Goal: Task Accomplishment & Management: Complete application form

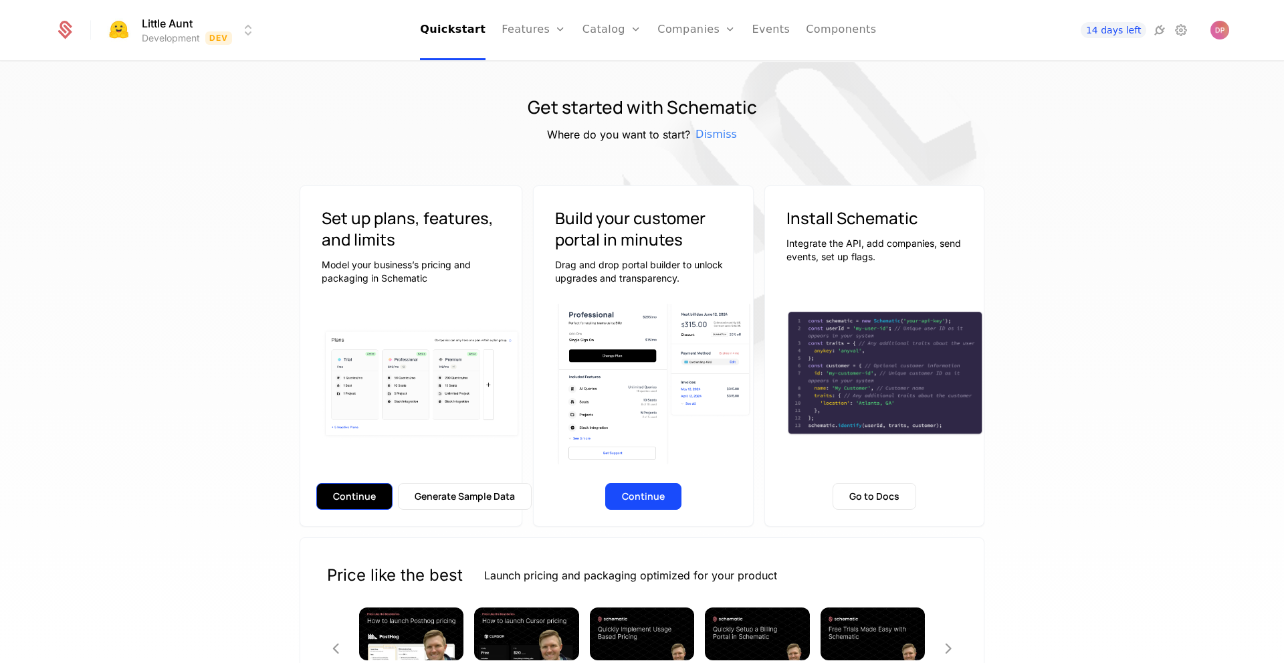
click at [368, 501] on button "Continue" at bounding box center [354, 496] width 76 height 27
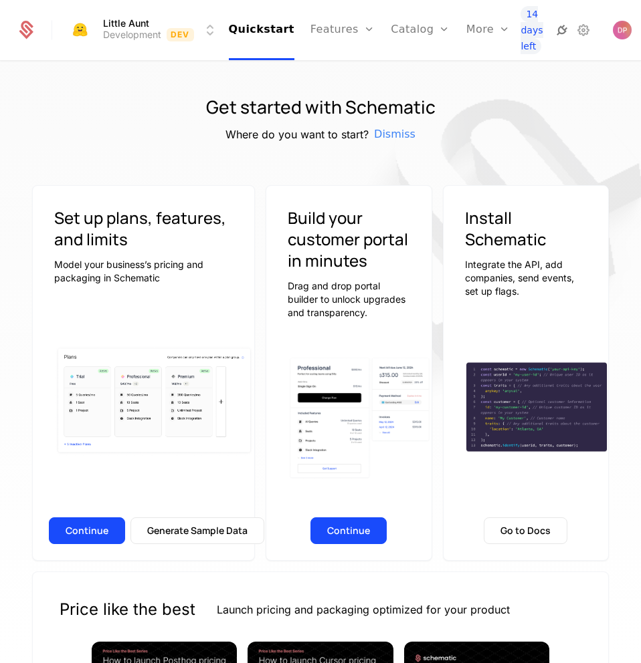
click at [555, 23] on icon at bounding box center [562, 30] width 16 height 16
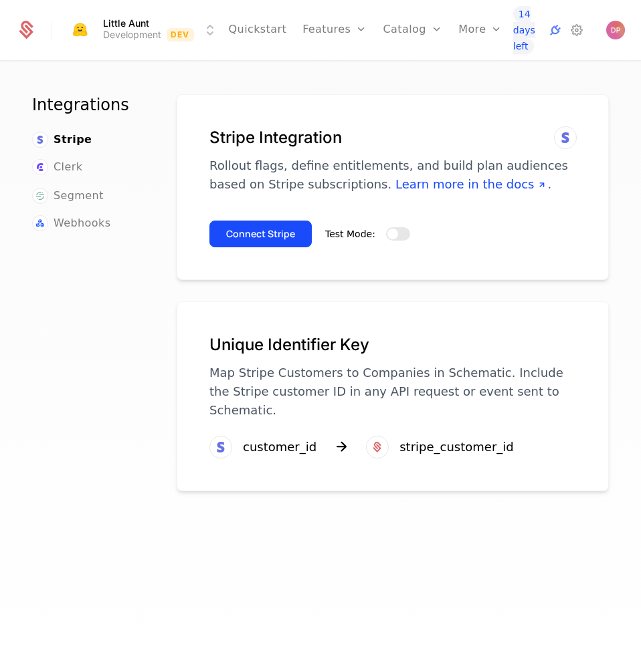
click at [392, 241] on div "Test Mode:" at bounding box center [367, 234] width 85 height 16
click at [398, 236] on button "Test Mode:" at bounding box center [398, 233] width 24 height 13
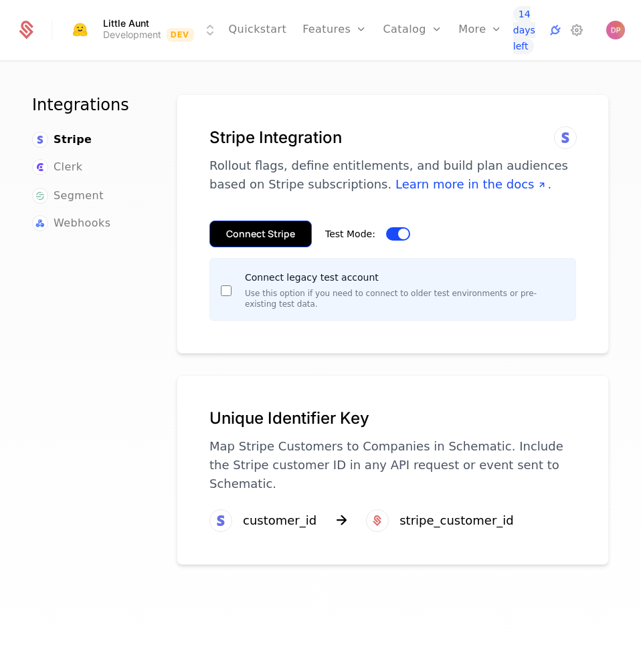
click at [274, 233] on button "Connect Stripe" at bounding box center [260, 234] width 102 height 27
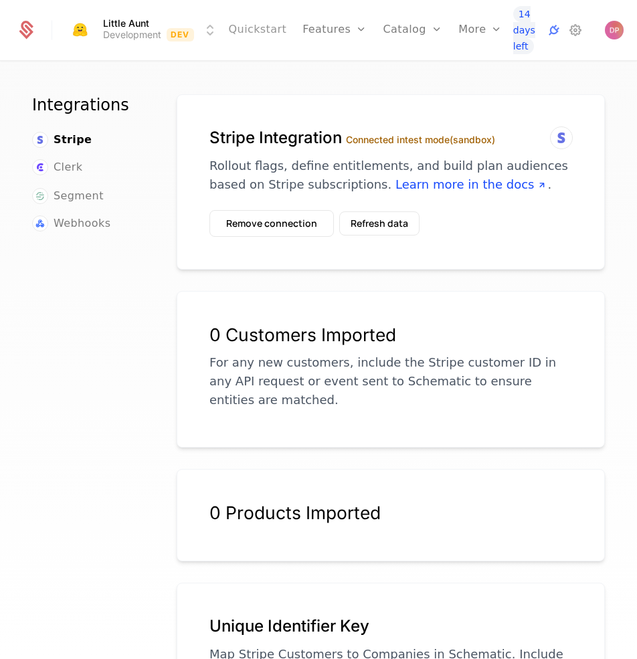
click at [263, 27] on link "Quickstart" at bounding box center [258, 30] width 58 height 60
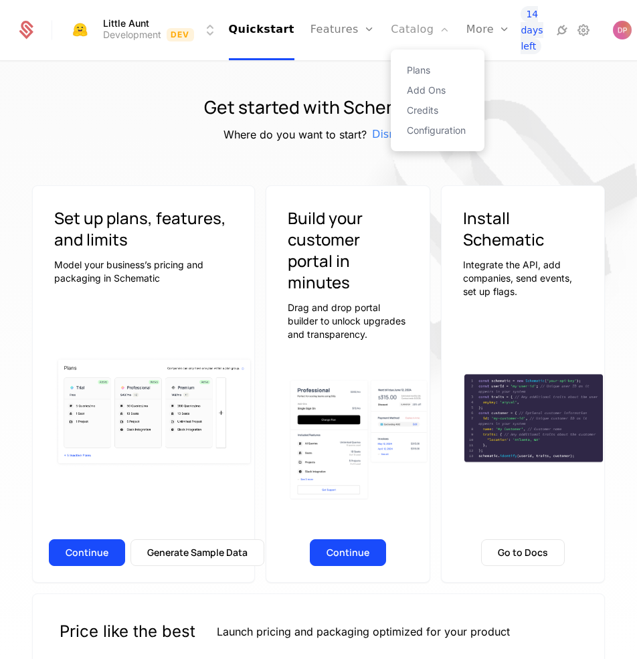
click at [439, 31] on icon "Main" at bounding box center [444, 29] width 11 height 11
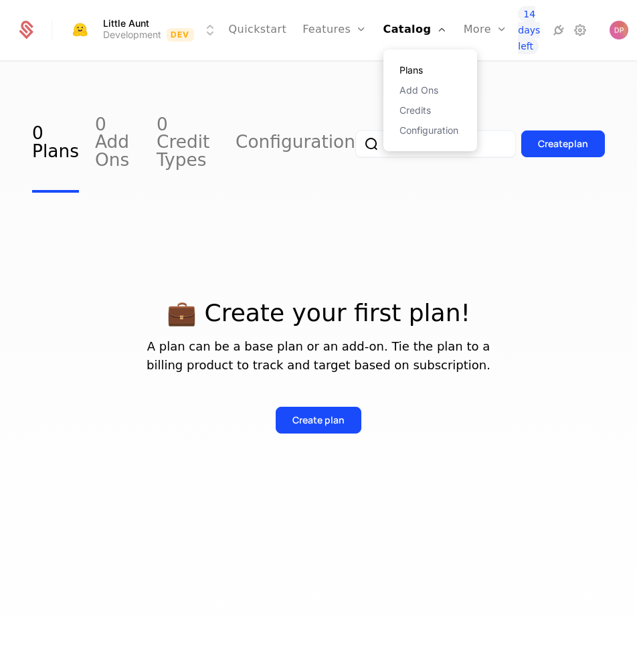
click at [403, 75] on link "Plans" at bounding box center [430, 70] width 62 height 9
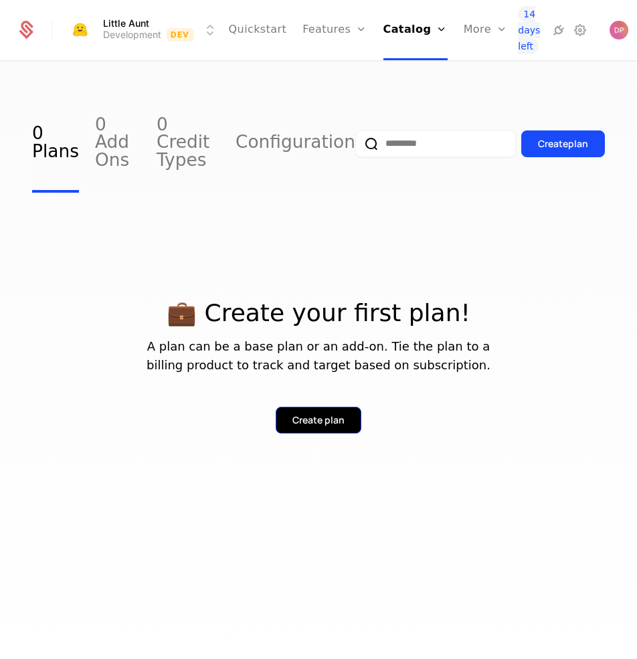
click at [296, 413] on div "Create plan" at bounding box center [318, 419] width 52 height 13
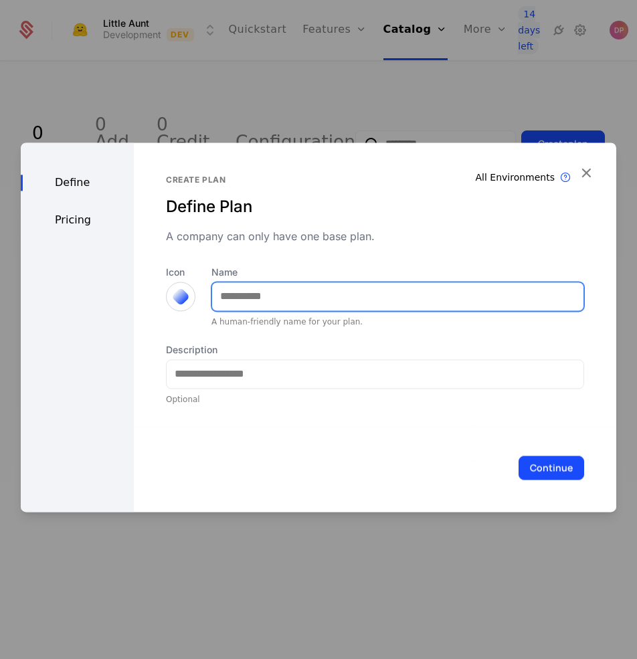
click at [231, 290] on input "Name" at bounding box center [397, 296] width 371 height 28
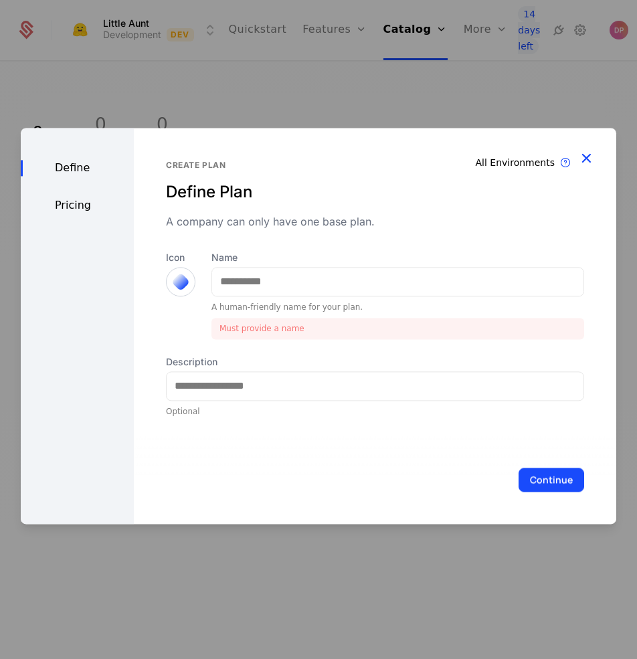
click at [581, 160] on icon "button" at bounding box center [585, 157] width 17 height 17
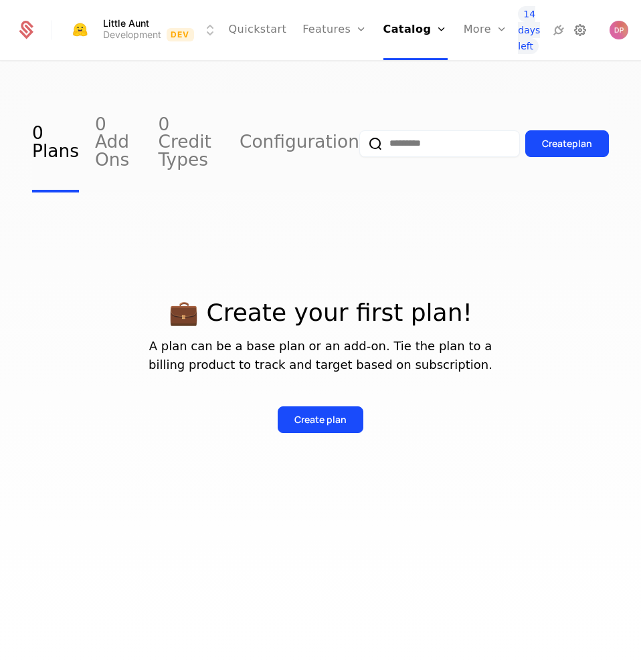
click at [577, 32] on icon at bounding box center [580, 30] width 16 height 16
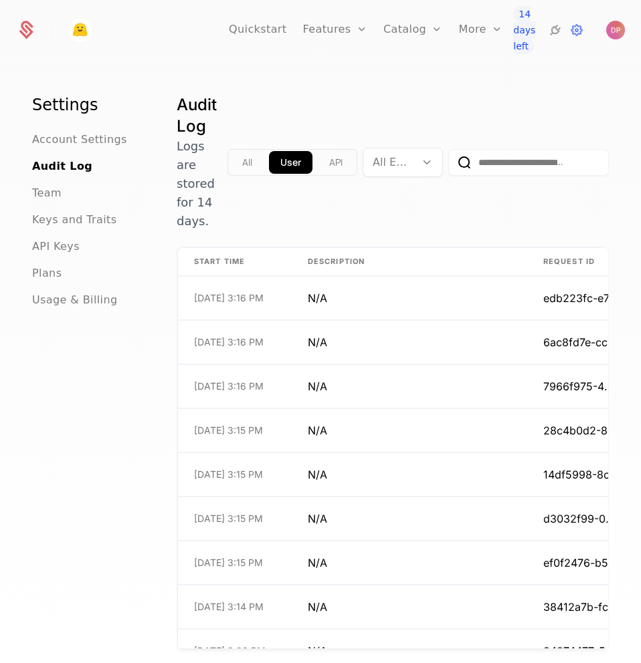
click at [366, 215] on div "All User API All Environments" at bounding box center [417, 162] width 381 height 136
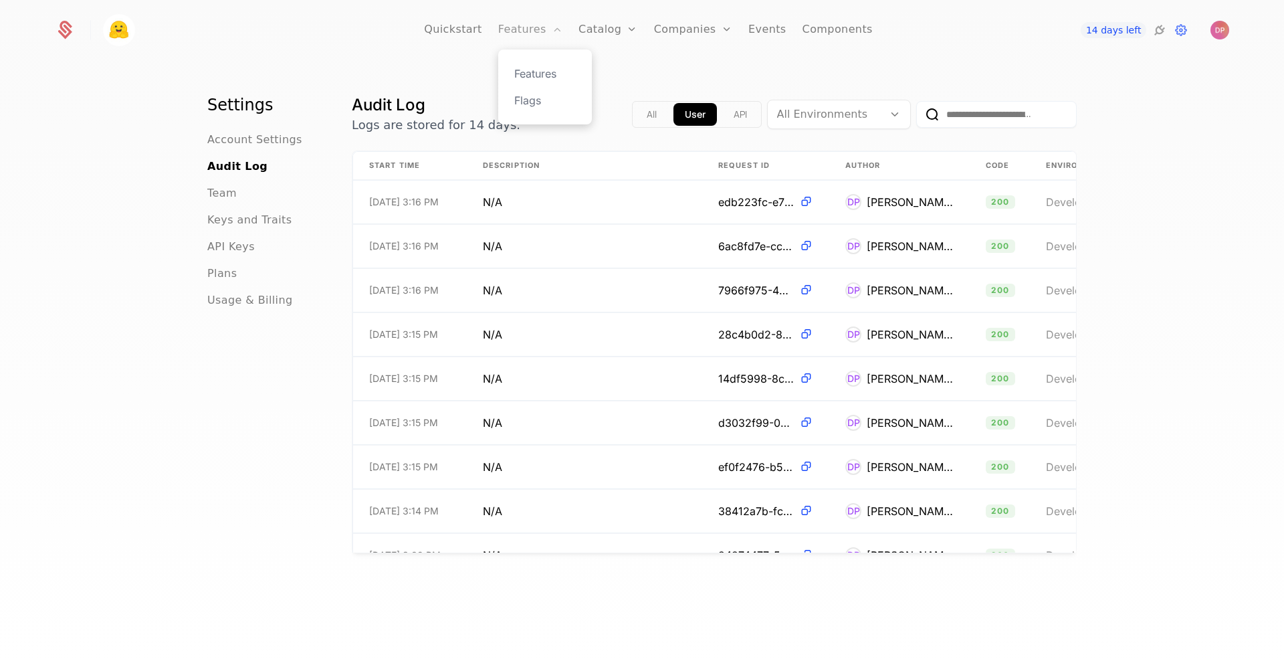
click at [514, 34] on link "Features" at bounding box center [530, 30] width 64 height 60
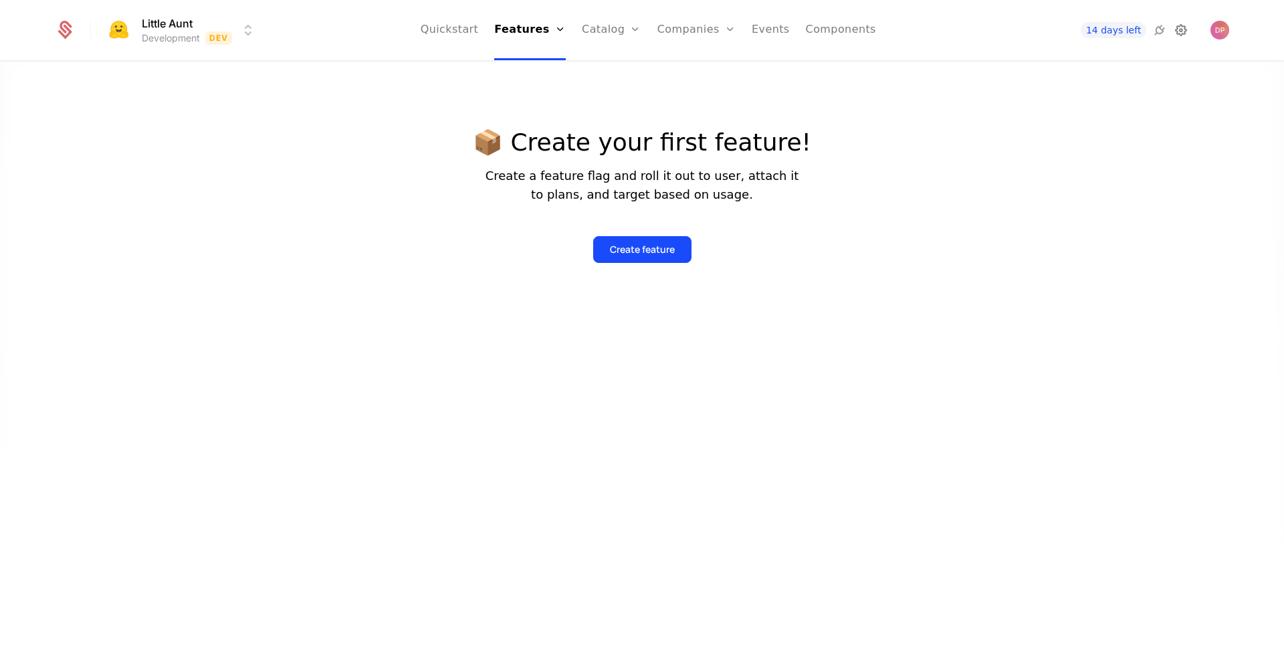
click at [1181, 37] on icon at bounding box center [1181, 30] width 16 height 16
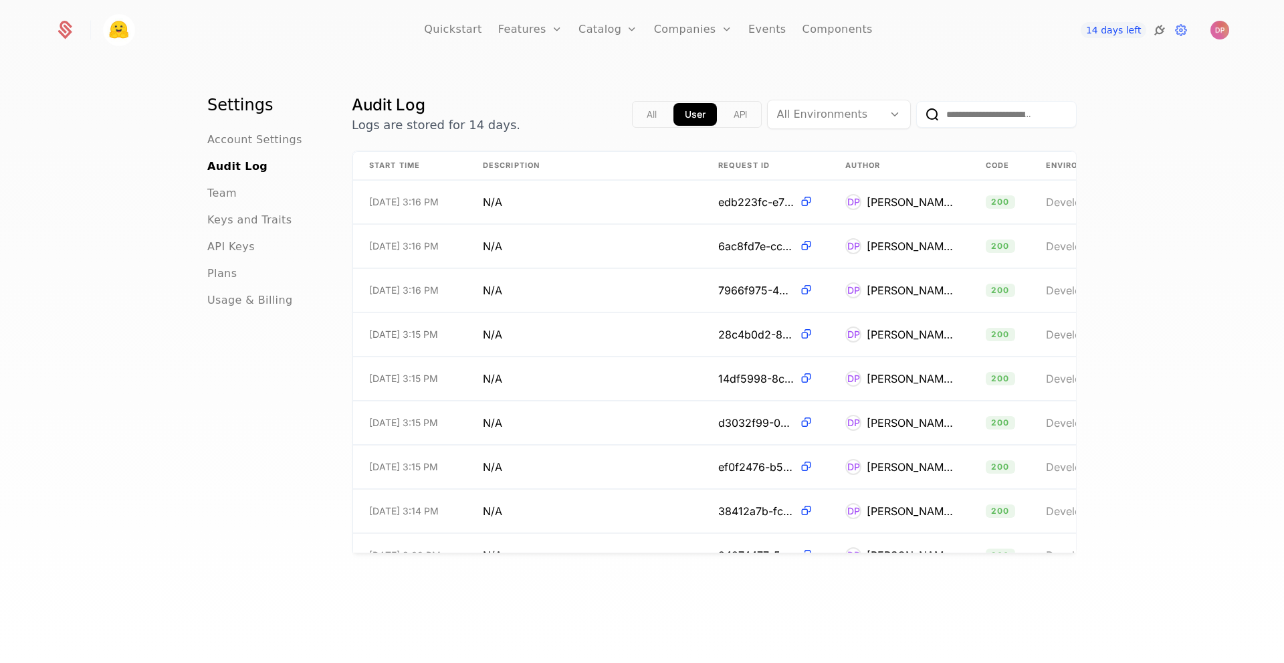
click at [1160, 29] on icon at bounding box center [1160, 30] width 16 height 16
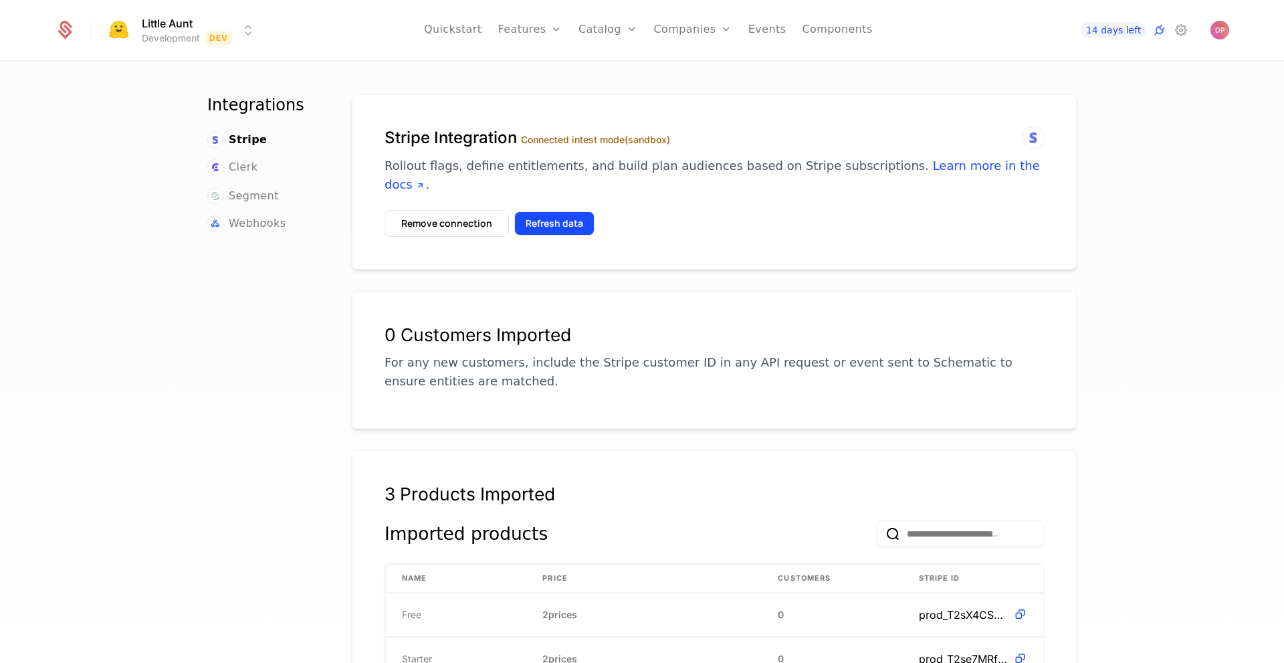
click at [562, 211] on button "Refresh data" at bounding box center [554, 223] width 80 height 24
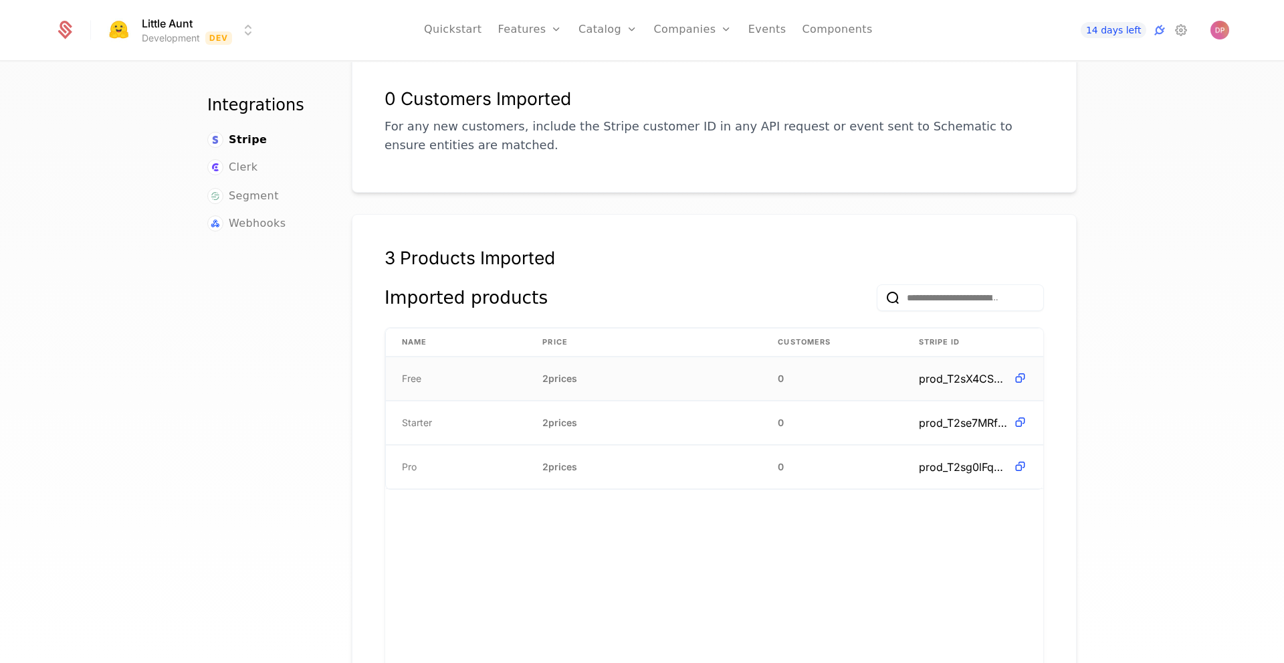
scroll to position [227, 0]
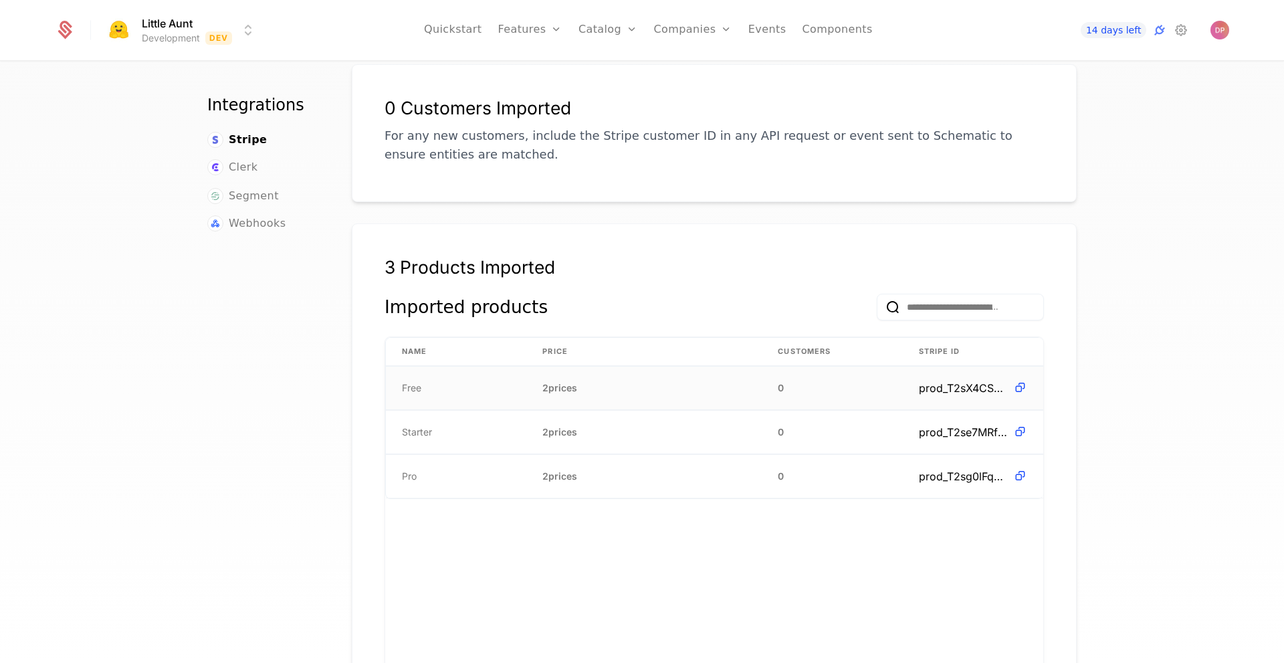
click at [568, 381] on span "2 prices" at bounding box center [559, 387] width 35 height 13
click at [406, 381] on span "Free" at bounding box center [411, 387] width 19 height 13
click at [974, 380] on span "prod_T2sX4CSRMZpCGG" at bounding box center [963, 388] width 89 height 16
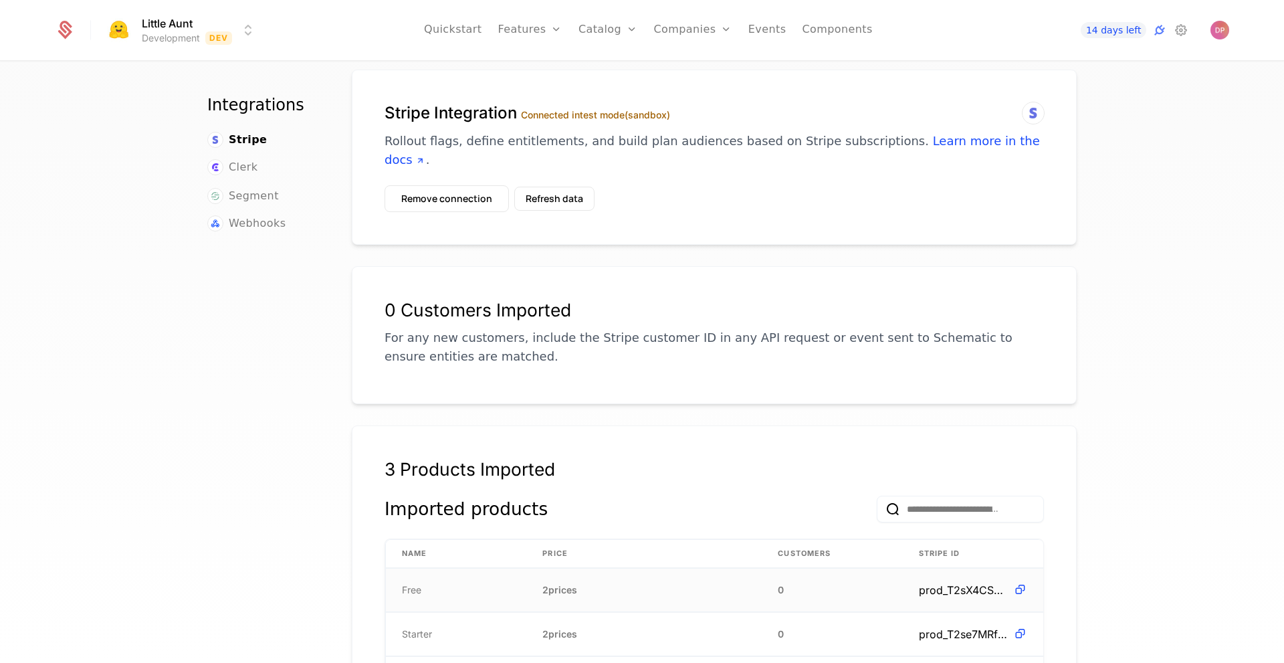
scroll to position [0, 0]
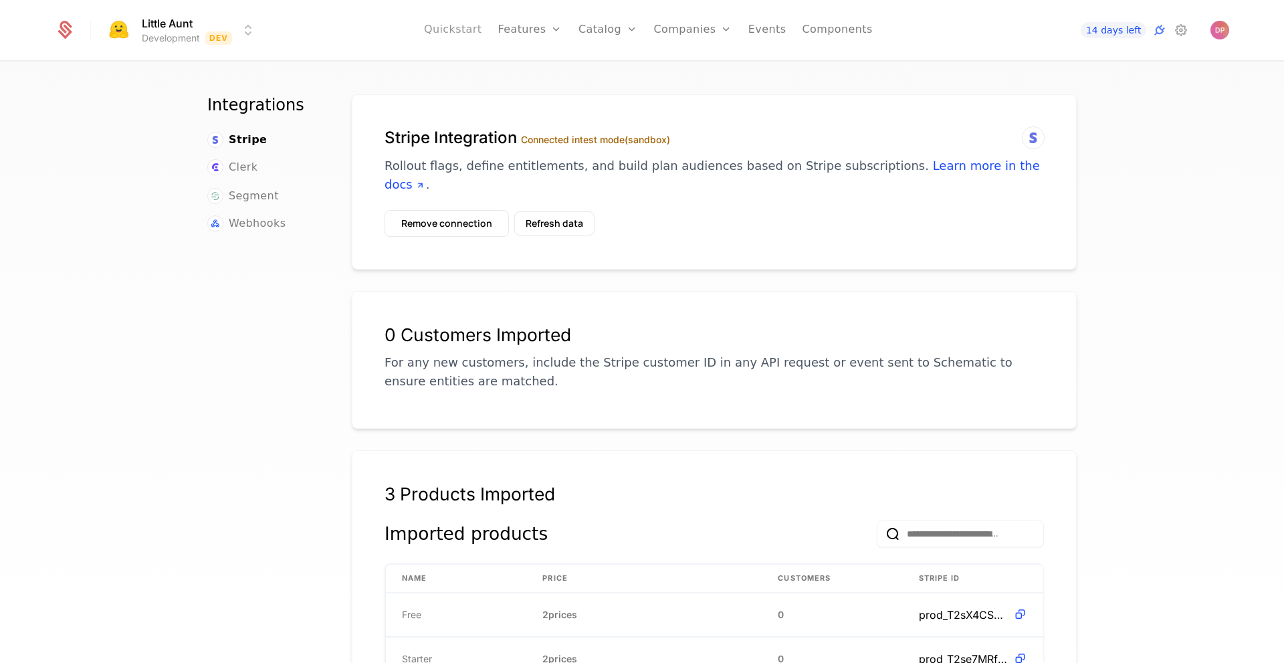
click at [481, 28] on link "Quickstart" at bounding box center [453, 30] width 58 height 60
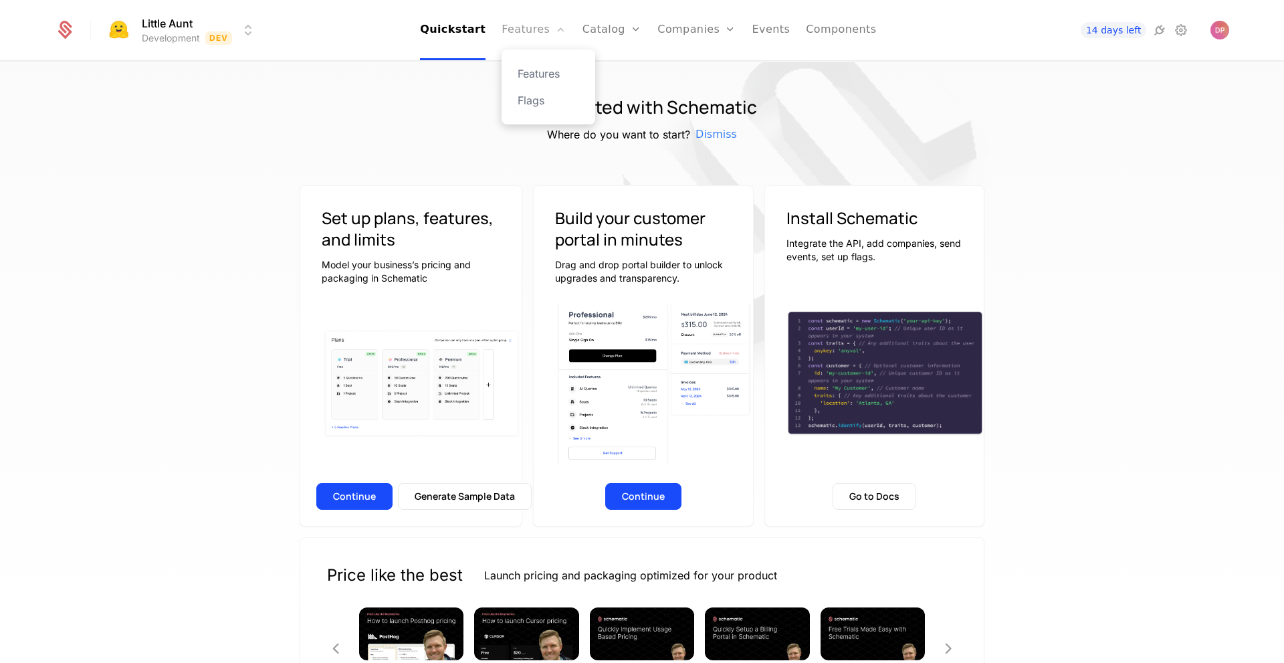
click at [531, 34] on link "Features" at bounding box center [534, 30] width 64 height 60
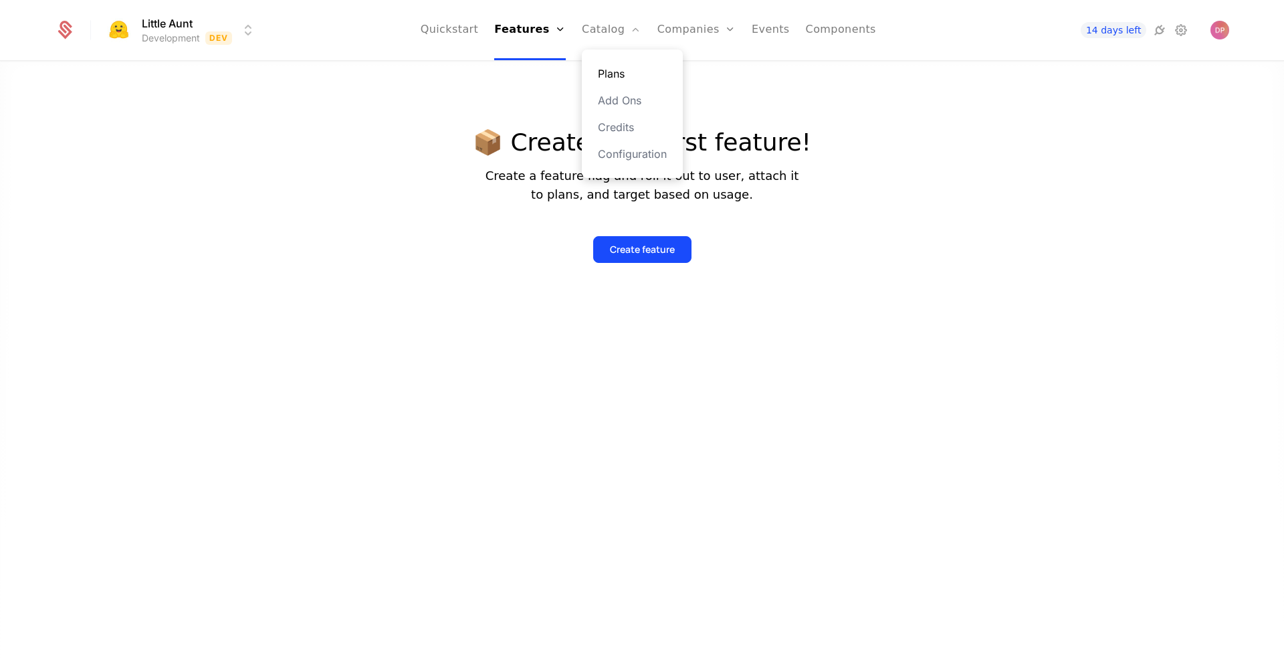
click at [625, 70] on link "Plans" at bounding box center [632, 74] width 69 height 16
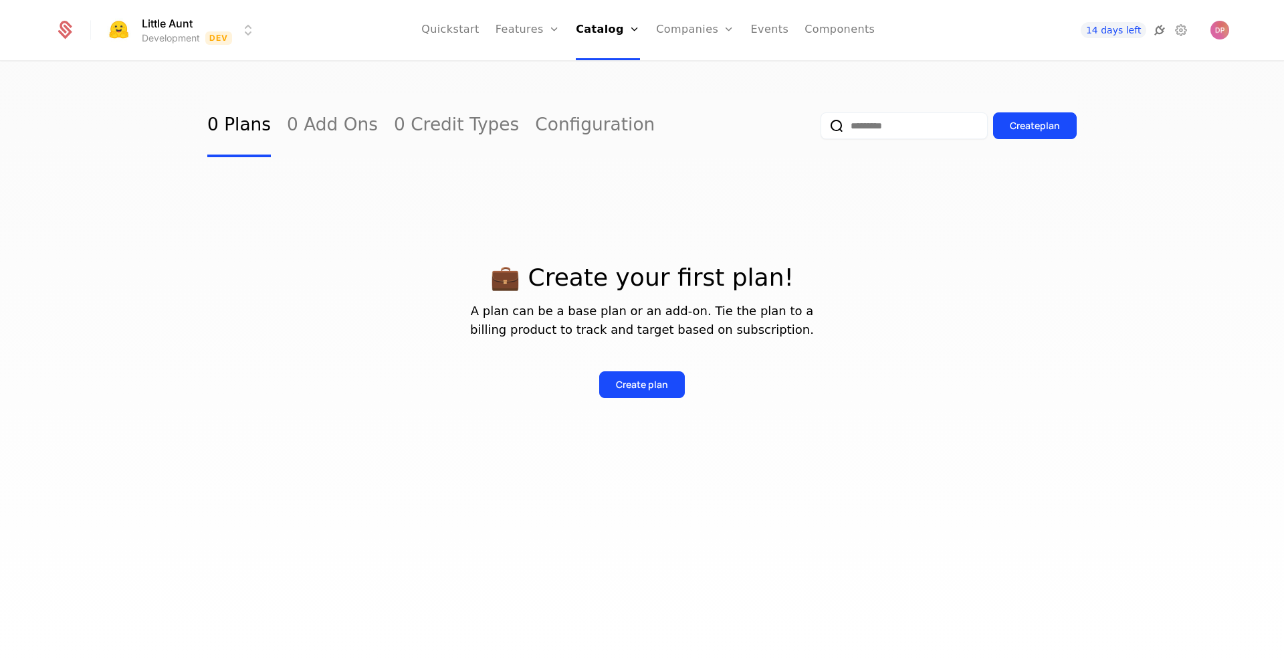
click at [1156, 32] on icon at bounding box center [1160, 30] width 16 height 16
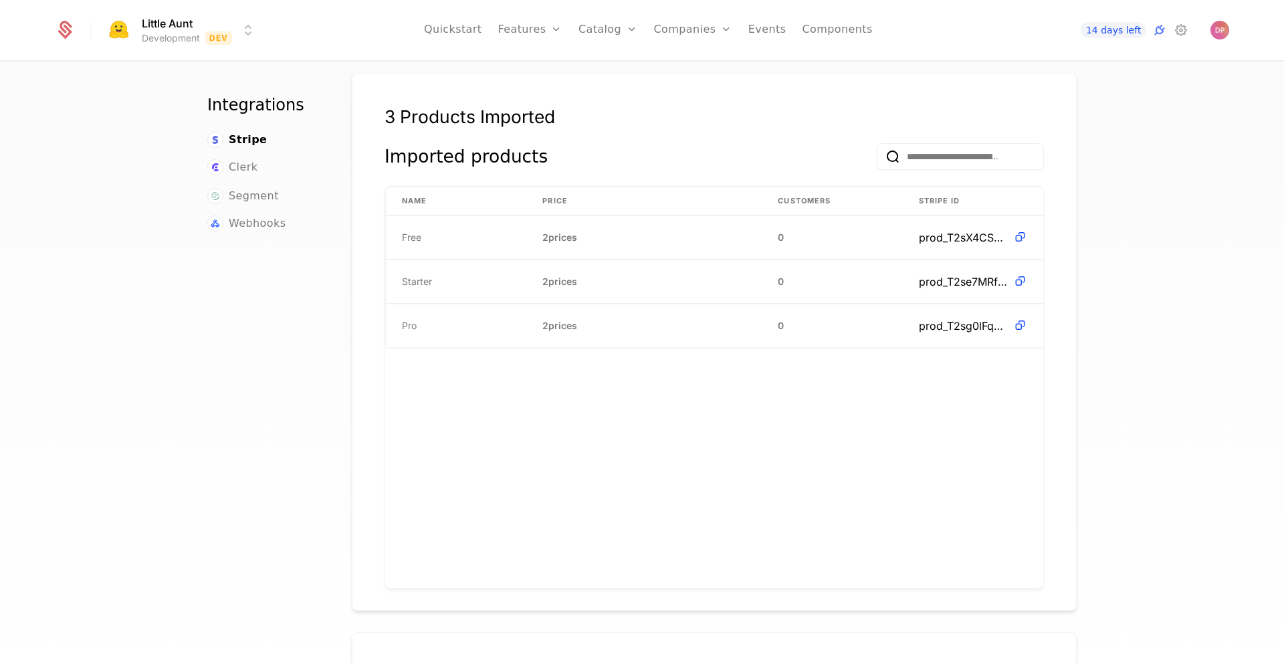
scroll to position [370, 0]
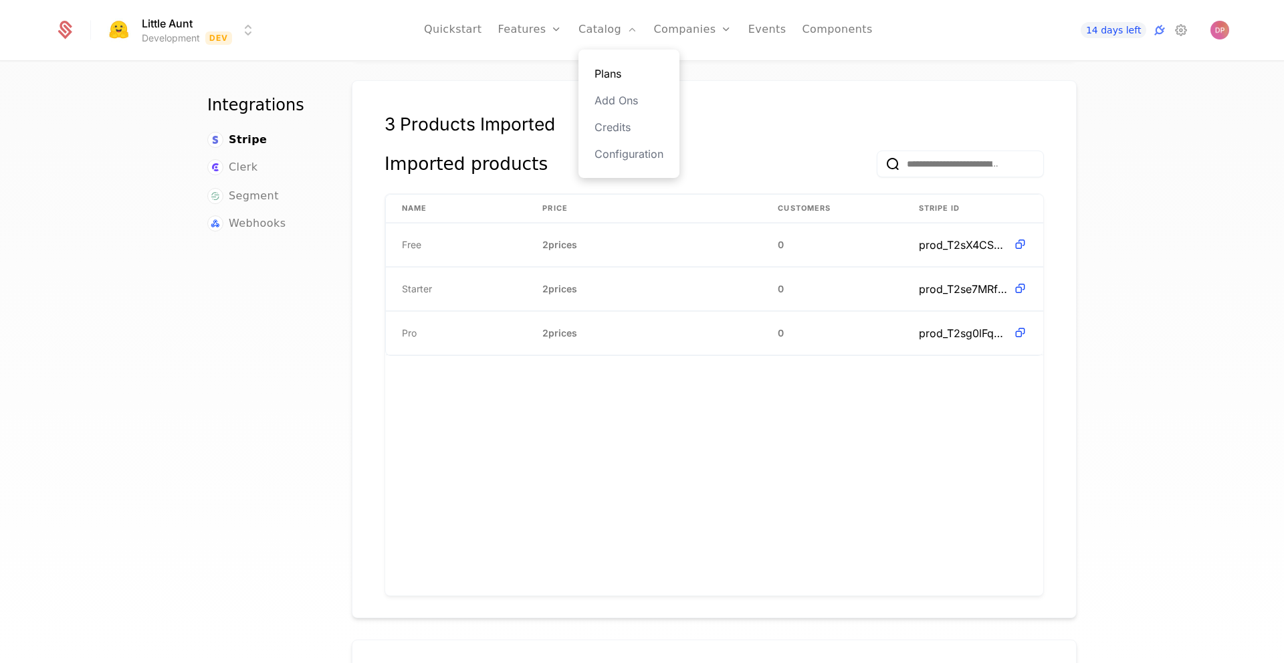
click at [622, 70] on link "Plans" at bounding box center [629, 74] width 69 height 16
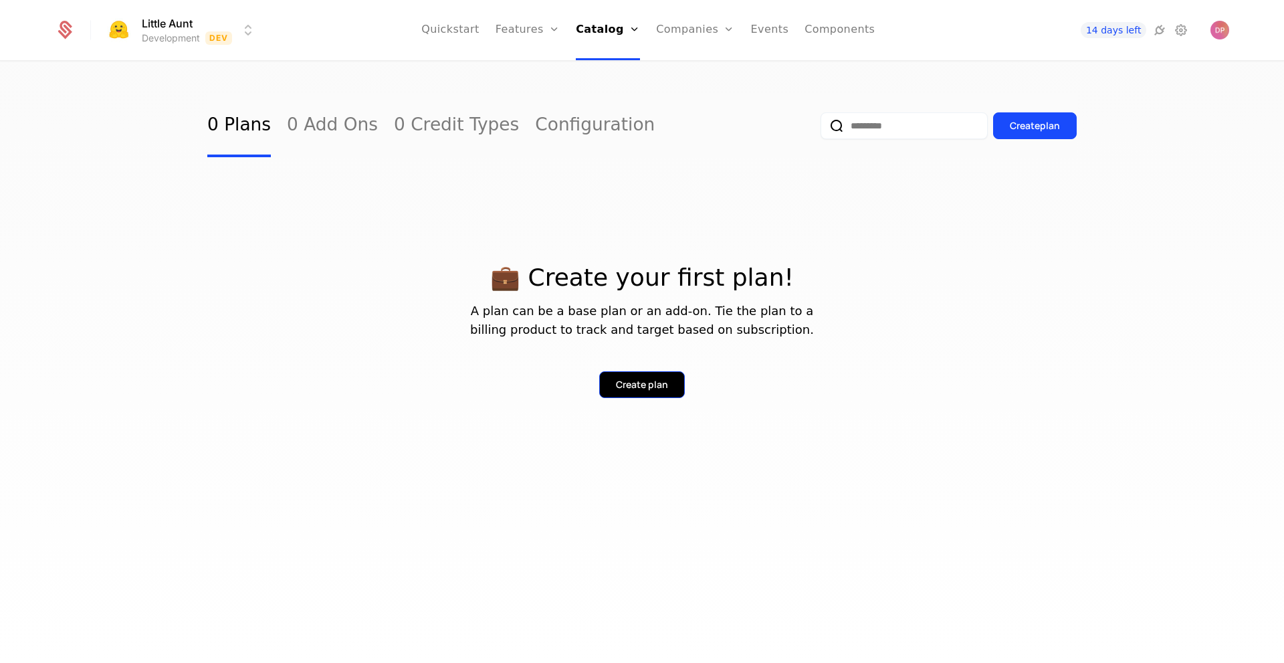
click at [649, 379] on div "Create plan" at bounding box center [642, 384] width 52 height 13
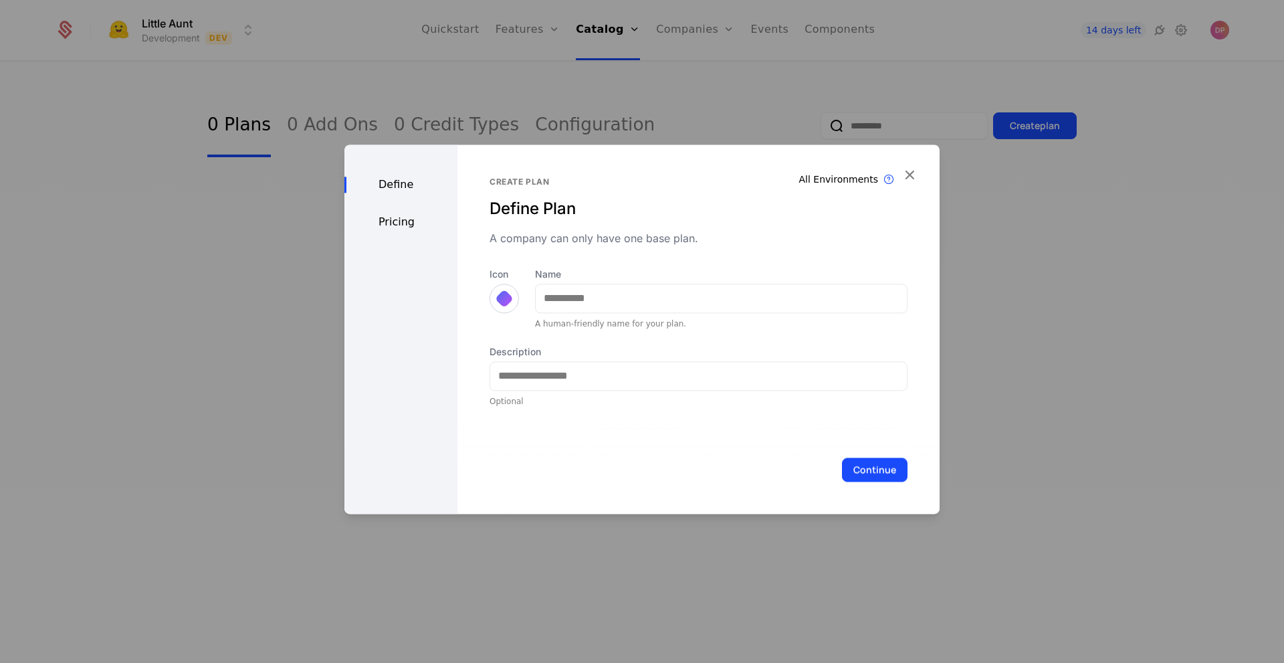
click at [498, 296] on div at bounding box center [504, 298] width 19 height 19
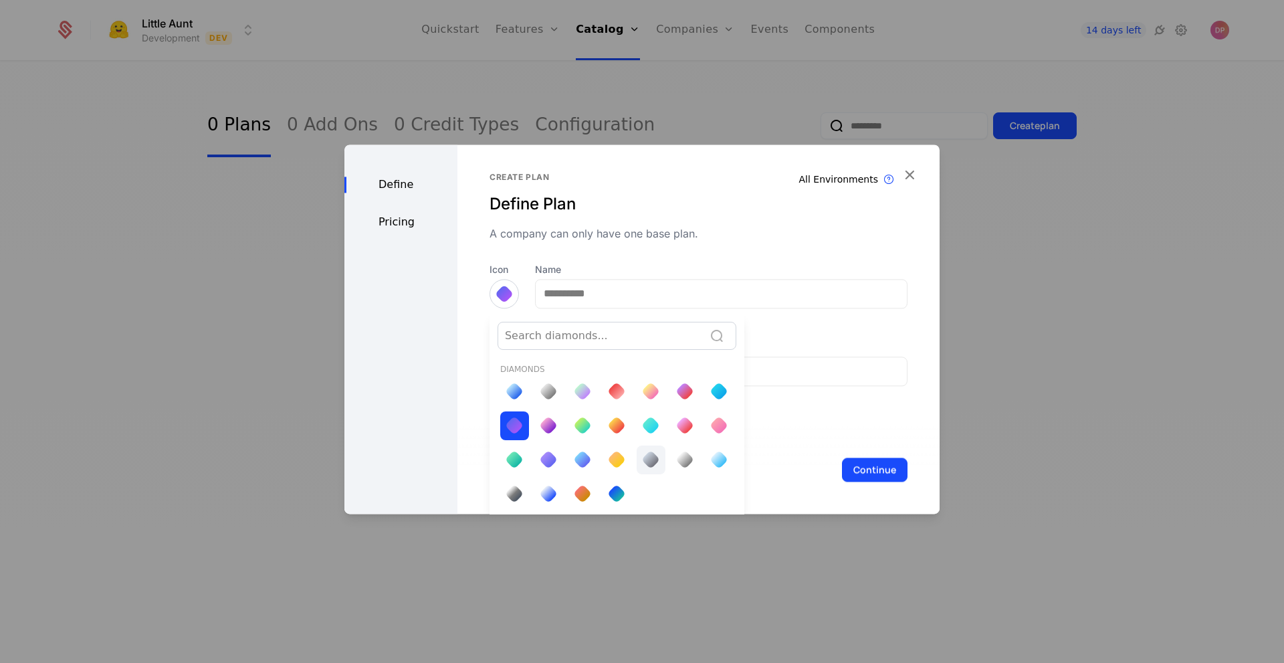
click at [651, 461] on div at bounding box center [650, 459] width 19 height 19
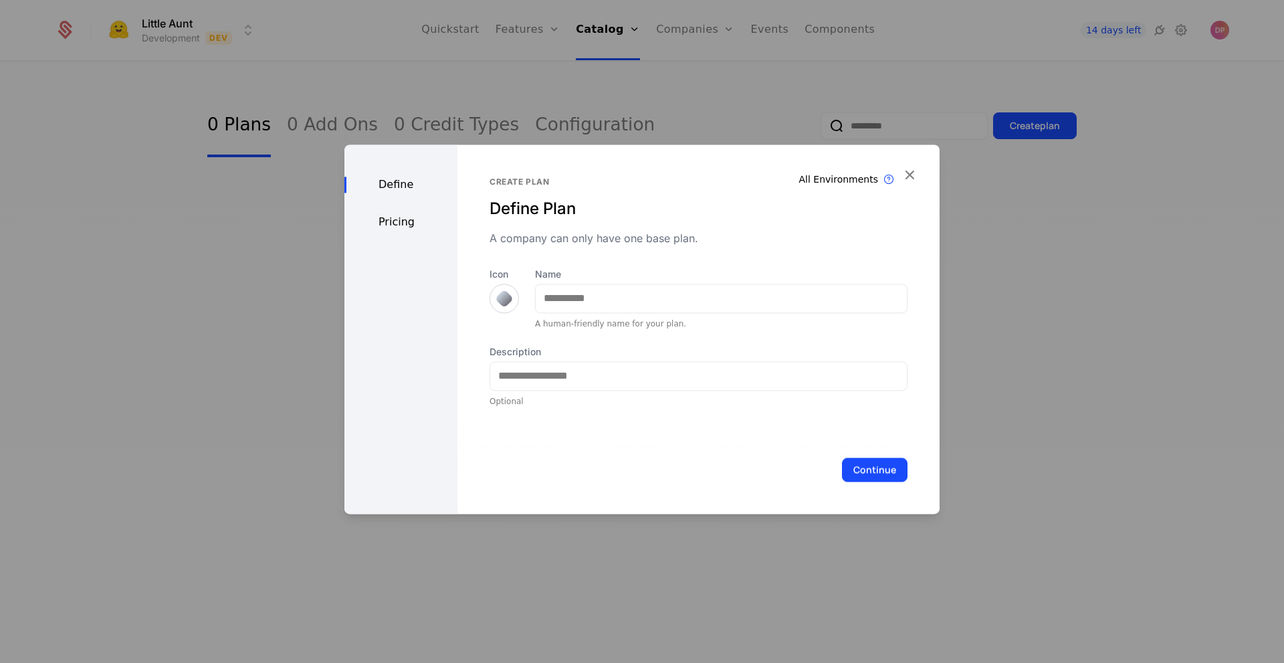
scroll to position [0, 0]
click at [608, 289] on input "Name" at bounding box center [721, 298] width 371 height 28
type input "*"
type input "****"
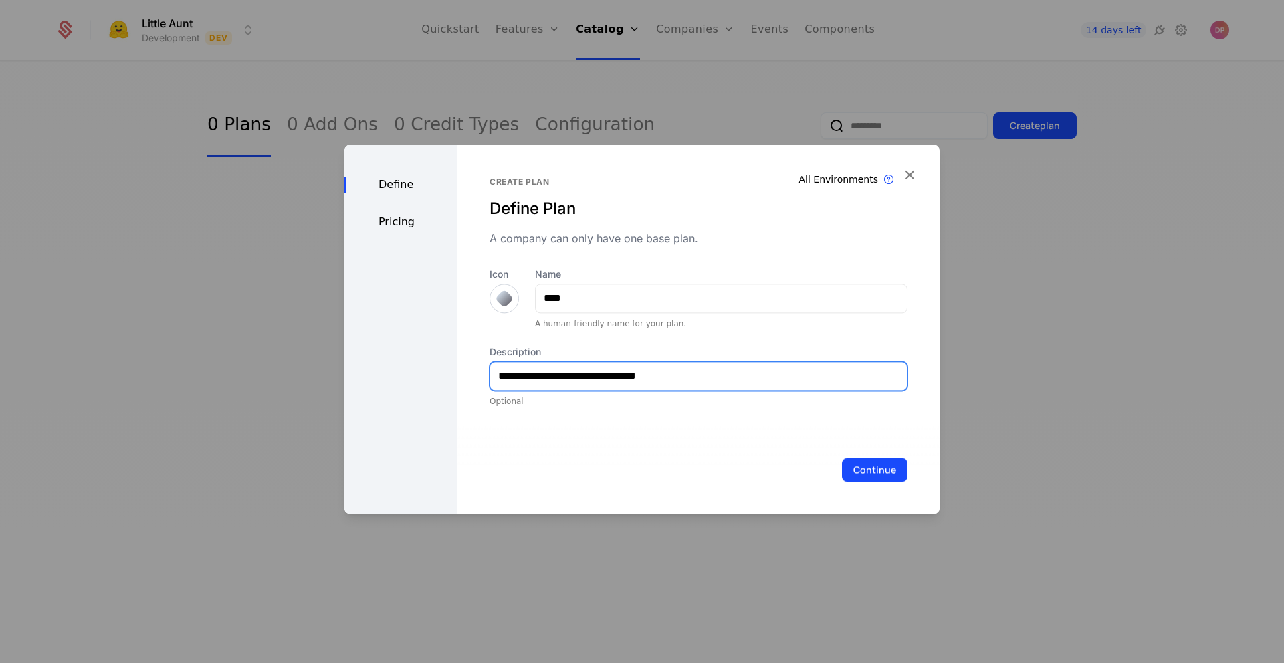
type input "**********"
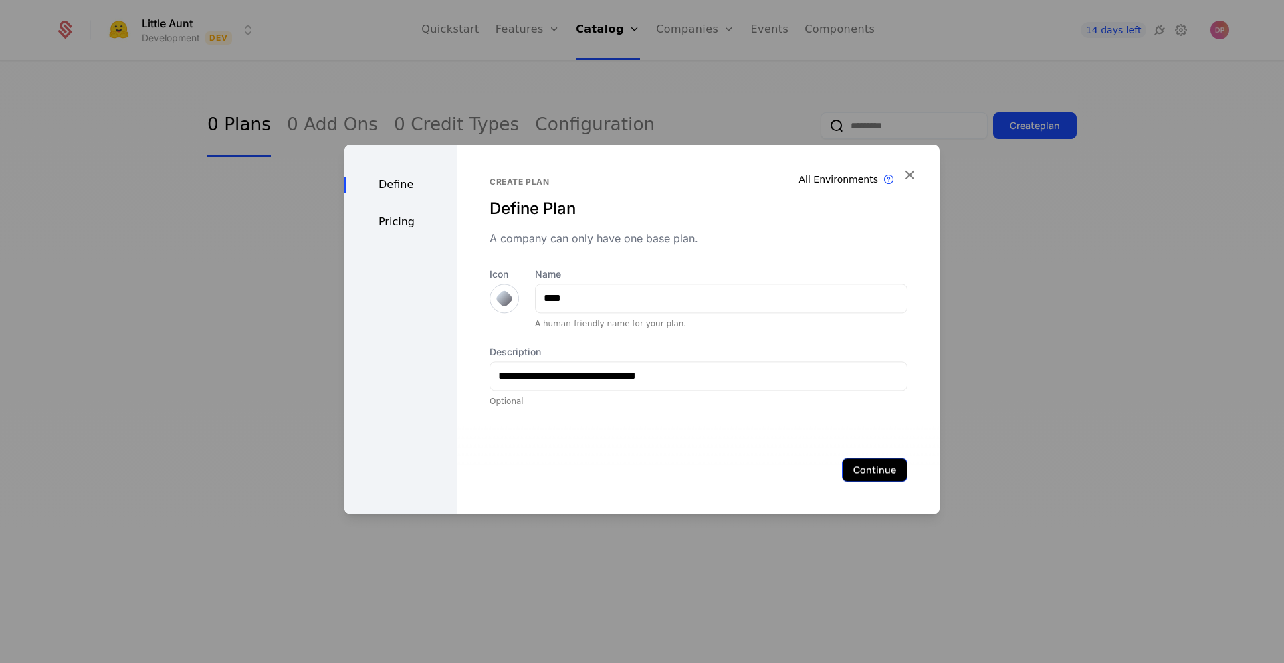
click at [871, 462] on button "Continue" at bounding box center [875, 469] width 66 height 24
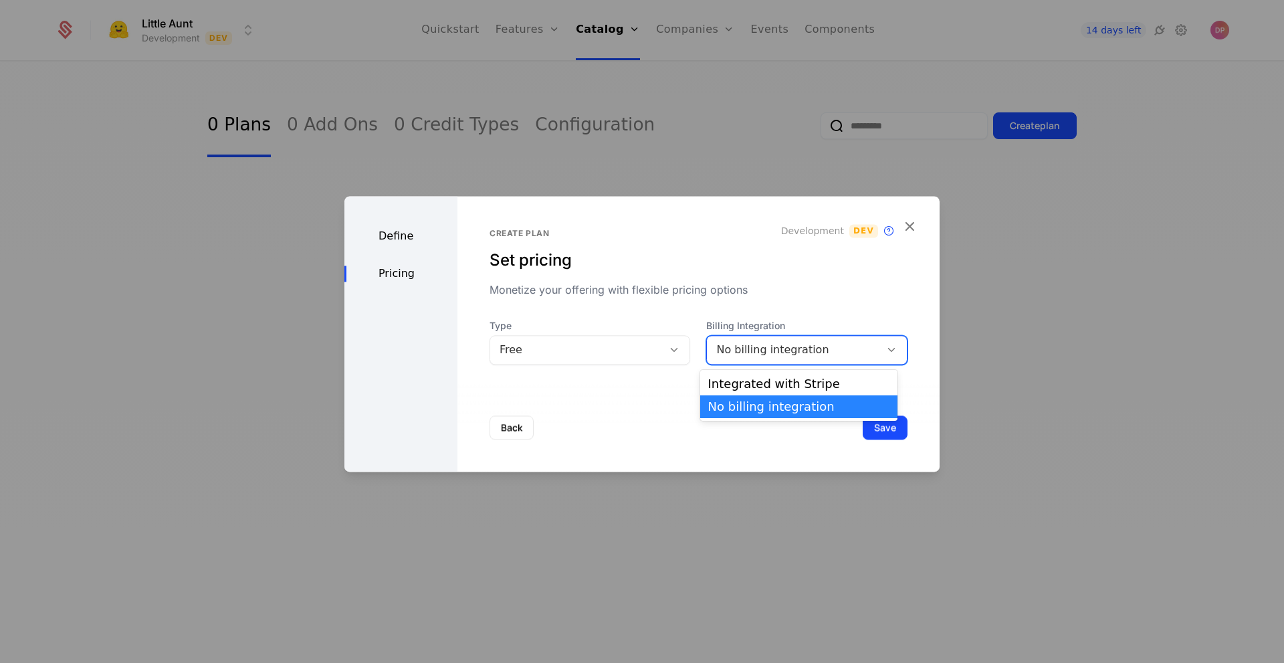
click at [727, 356] on div "No billing integration" at bounding box center [793, 350] width 154 height 16
click at [733, 390] on div "Integrated with Stripe" at bounding box center [798, 384] width 181 height 12
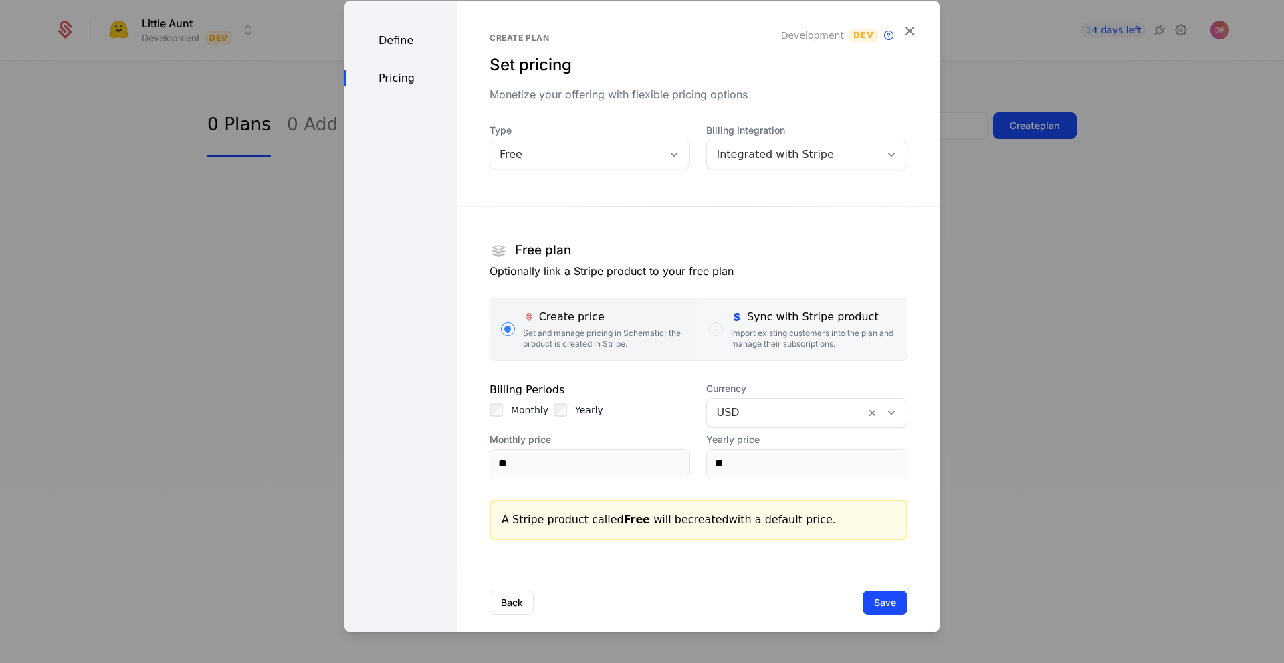
click at [768, 339] on div "Import existing customers into the plan and manage their subscriptions." at bounding box center [813, 338] width 165 height 21
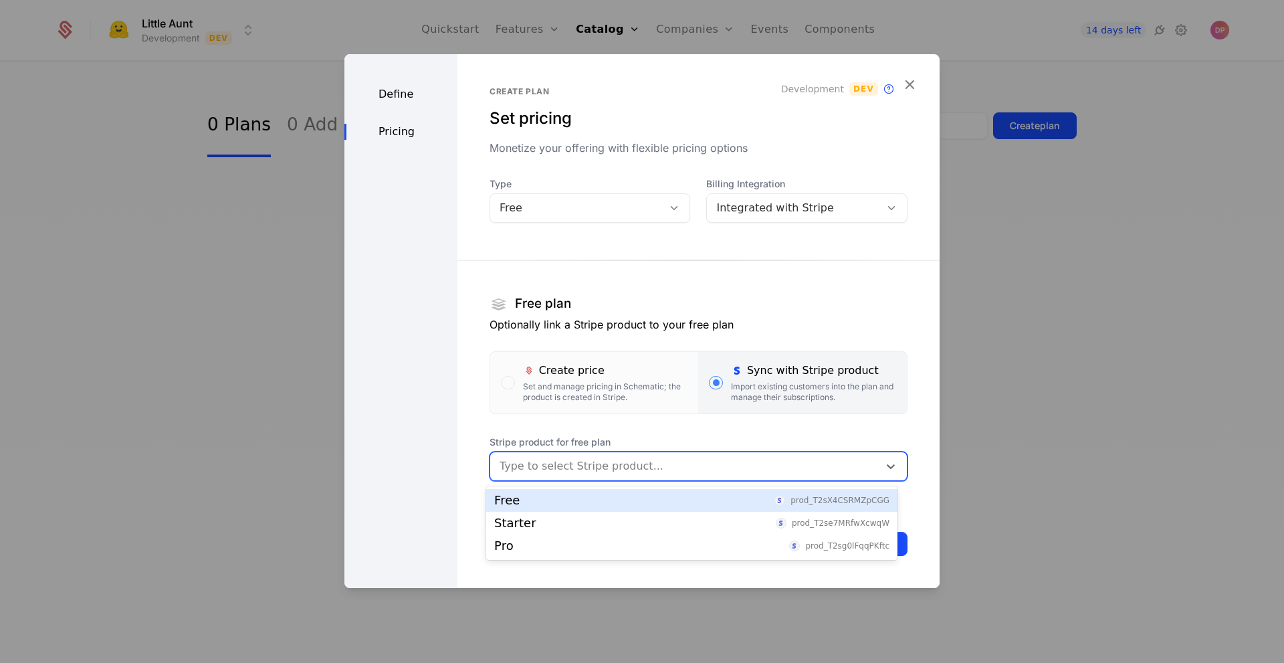
click at [619, 475] on div at bounding box center [685, 466] width 370 height 19
click at [627, 510] on div "Free prod_T2sX4CSRMZpCGG" at bounding box center [691, 500] width 411 height 23
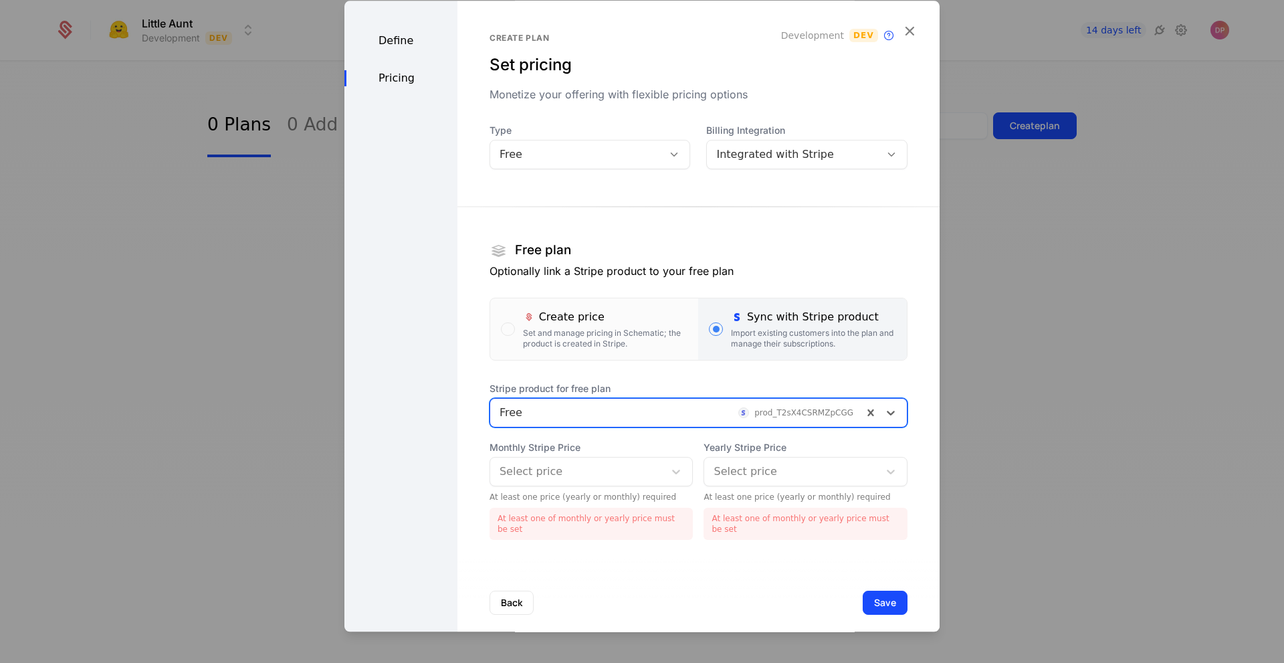
click at [610, 463] on div at bounding box center [578, 471] width 156 height 19
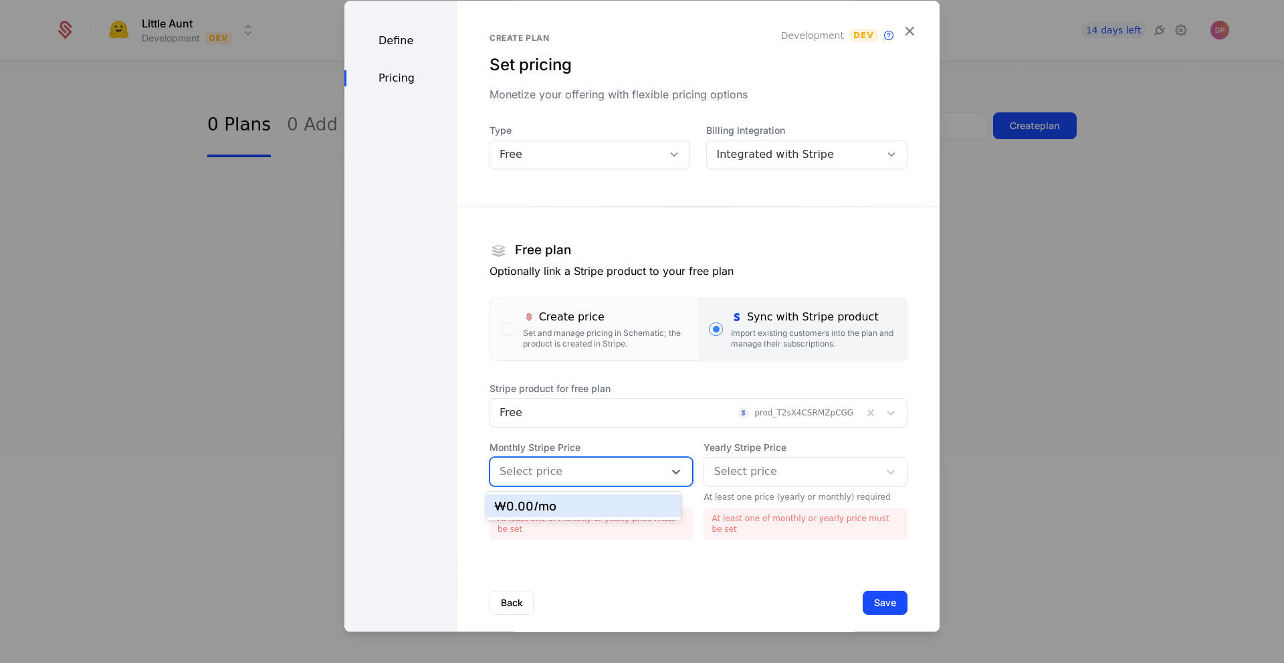
click at [603, 503] on div "₩0.00 /mo" at bounding box center [583, 506] width 179 height 12
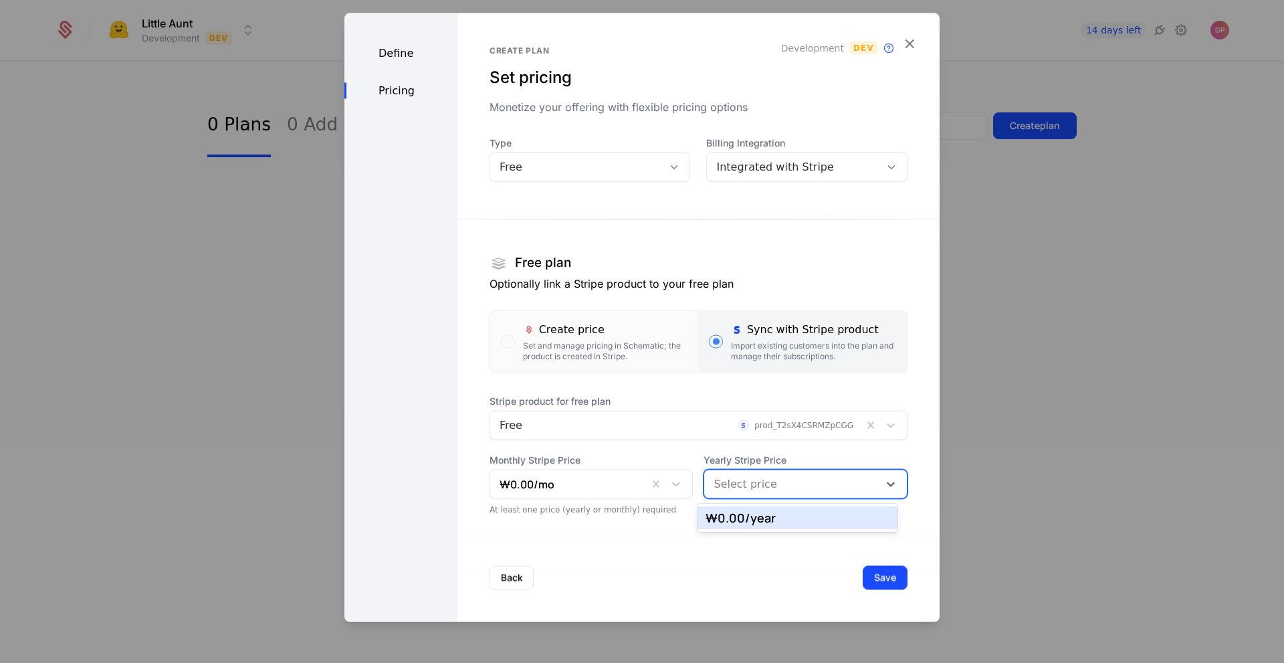
click at [767, 471] on div "Select price" at bounding box center [791, 483] width 175 height 24
click at [764, 520] on div "₩0.00 /year" at bounding box center [798, 518] width 184 height 12
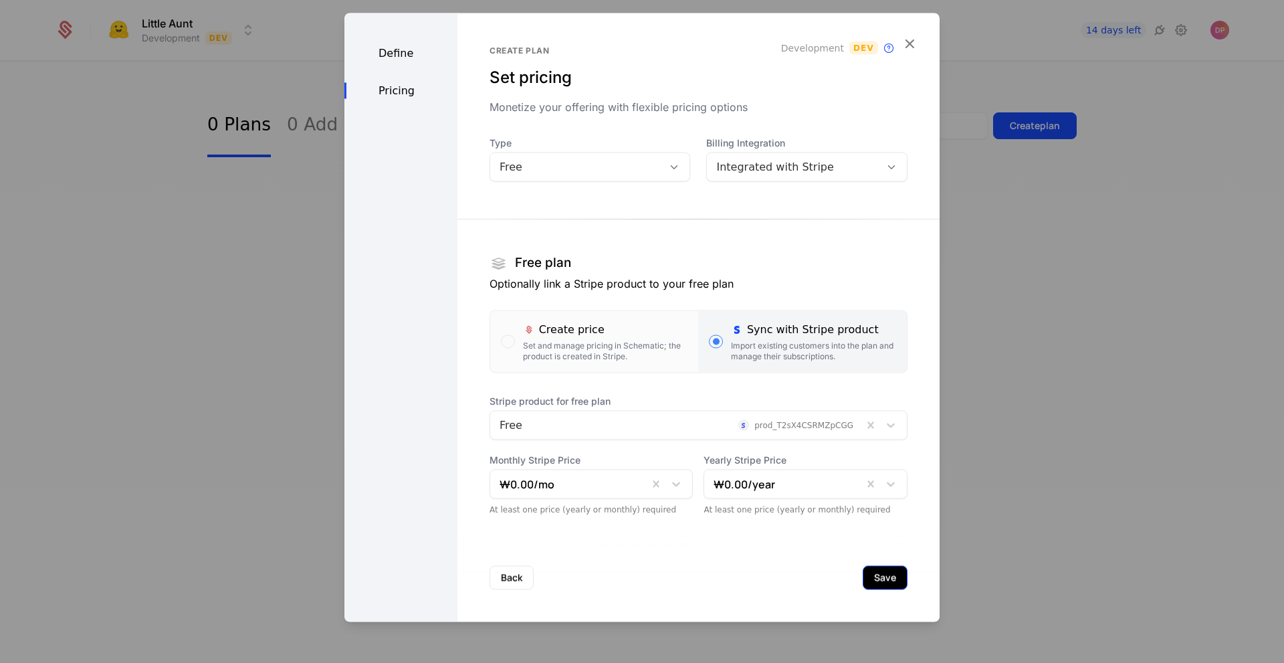
click at [876, 584] on button "Save" at bounding box center [885, 577] width 45 height 24
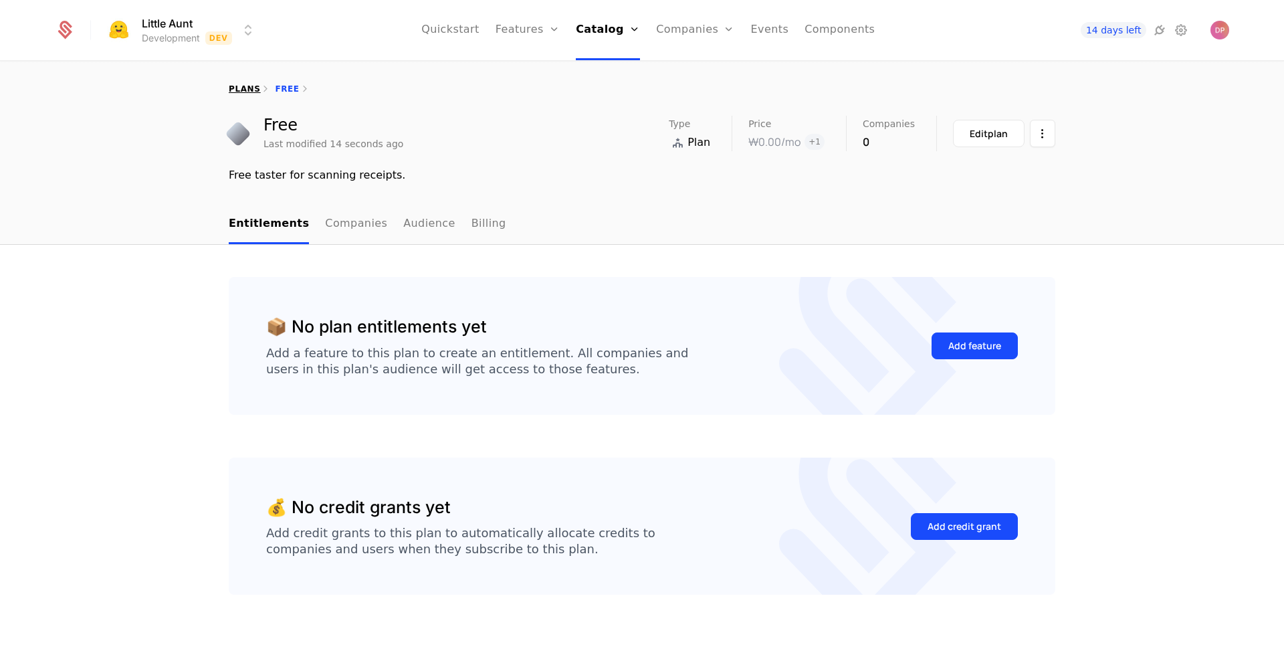
click at [235, 88] on link "plans" at bounding box center [244, 88] width 31 height 9
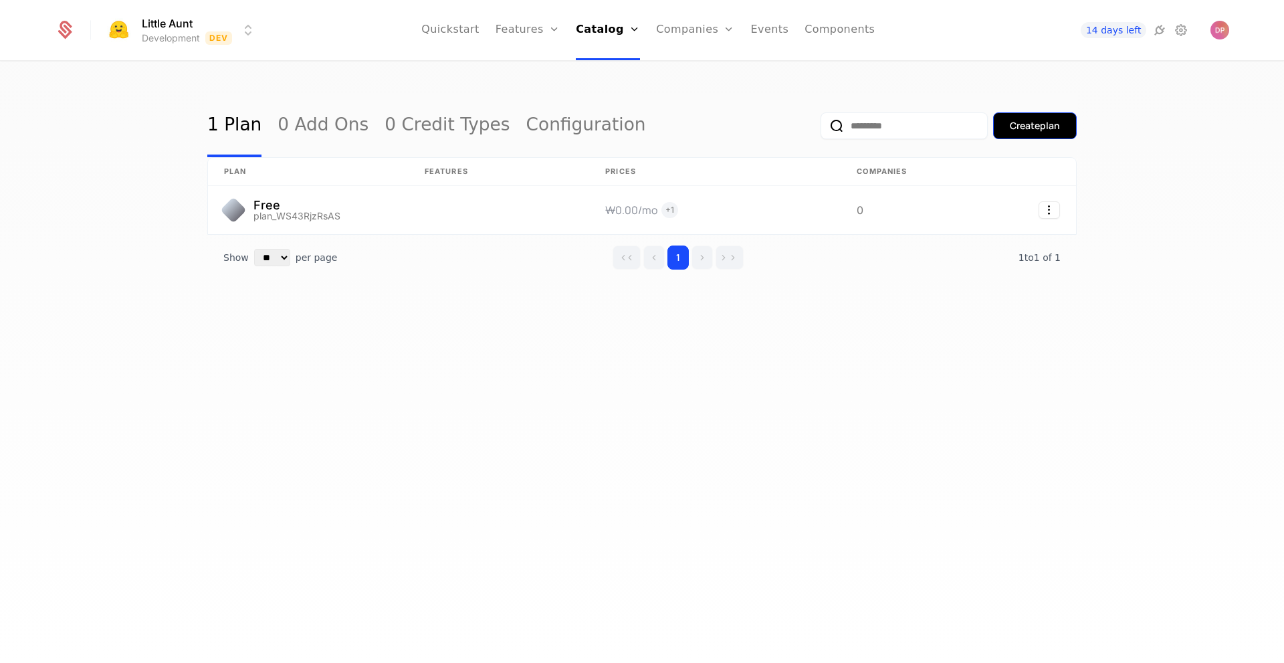
click at [1019, 118] on button "Create plan" at bounding box center [1035, 125] width 84 height 27
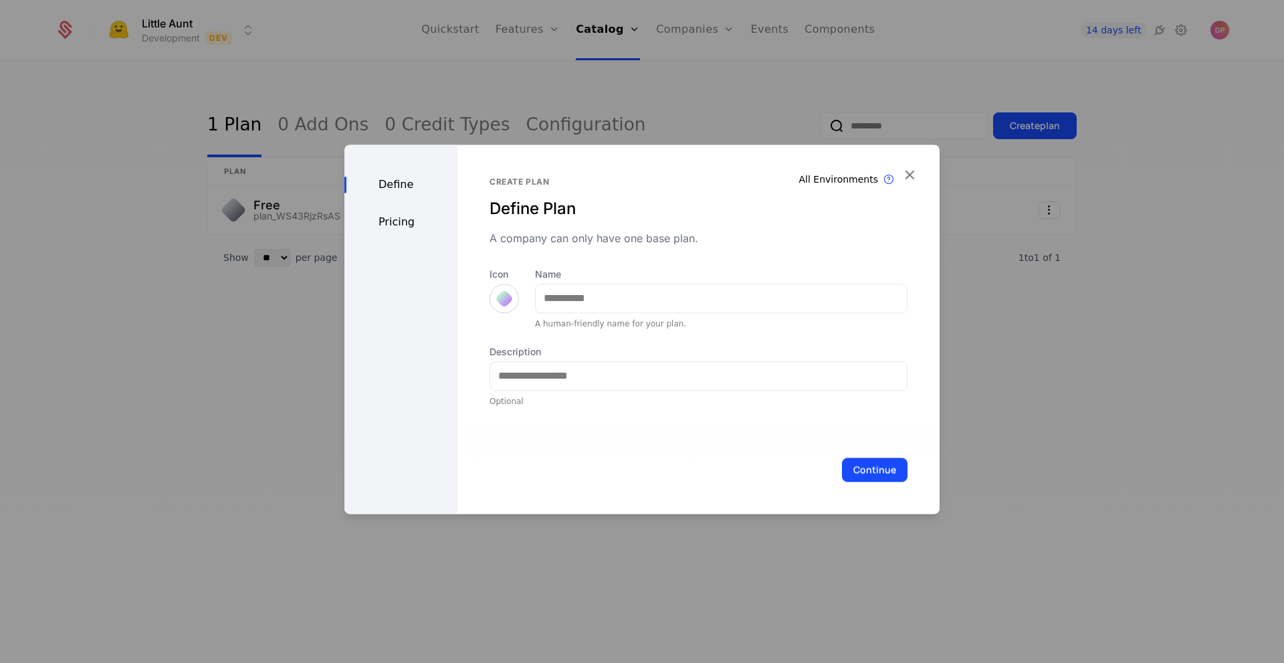
click at [495, 301] on div at bounding box center [504, 298] width 19 height 19
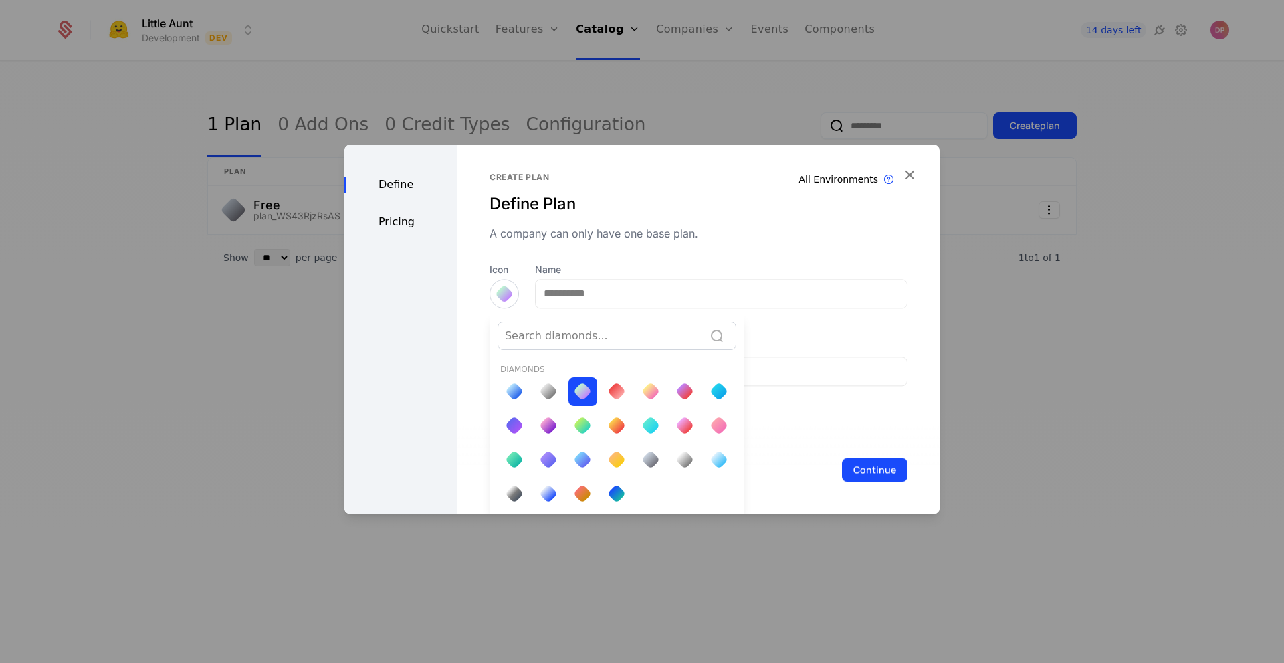
click at [615, 285] on div at bounding box center [641, 328] width 595 height 369
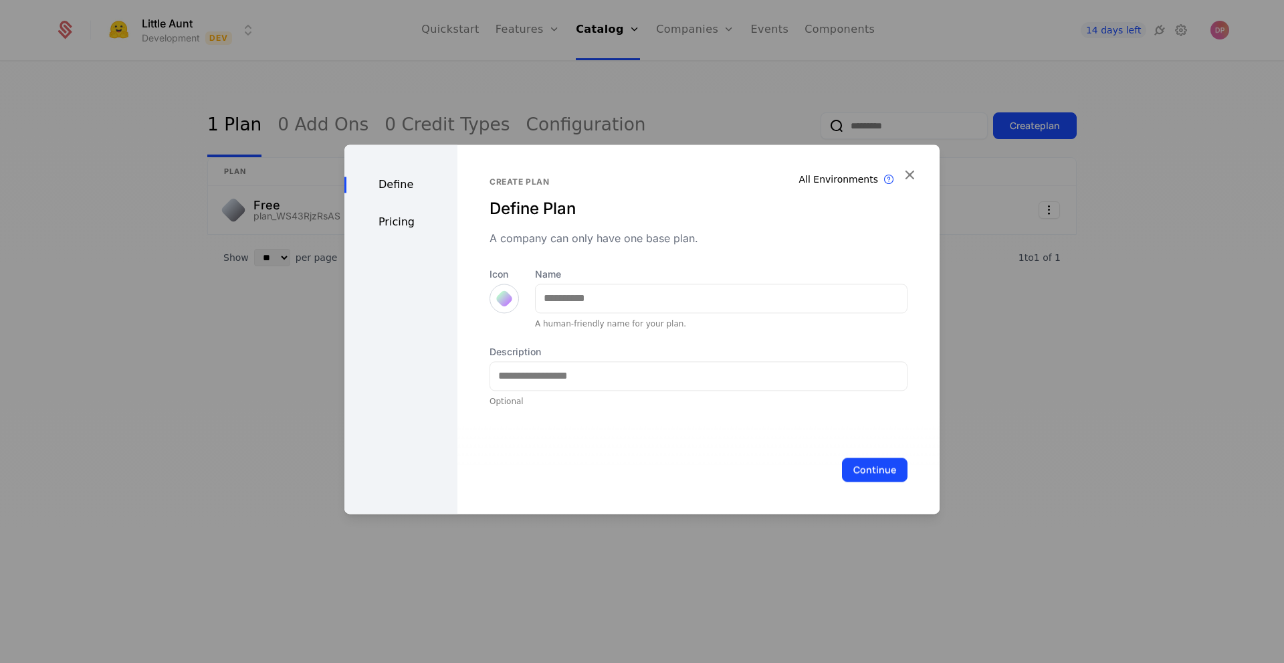
click at [505, 294] on div at bounding box center [504, 298] width 19 height 19
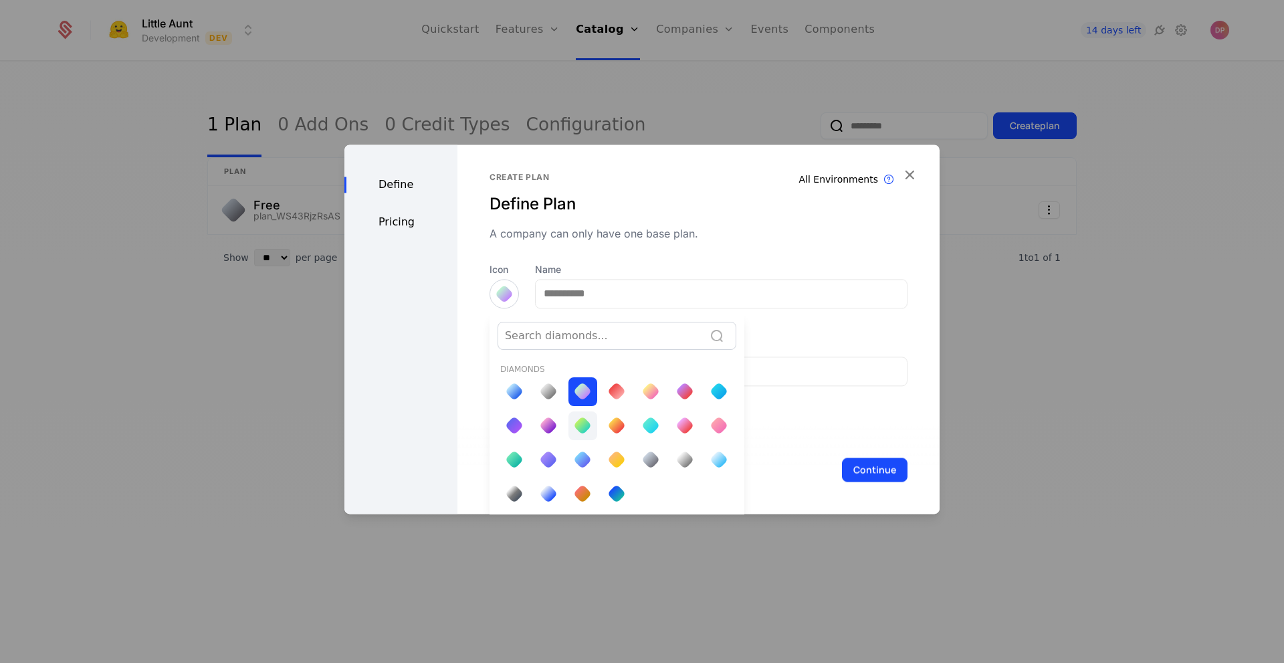
click at [576, 429] on div at bounding box center [582, 425] width 19 height 19
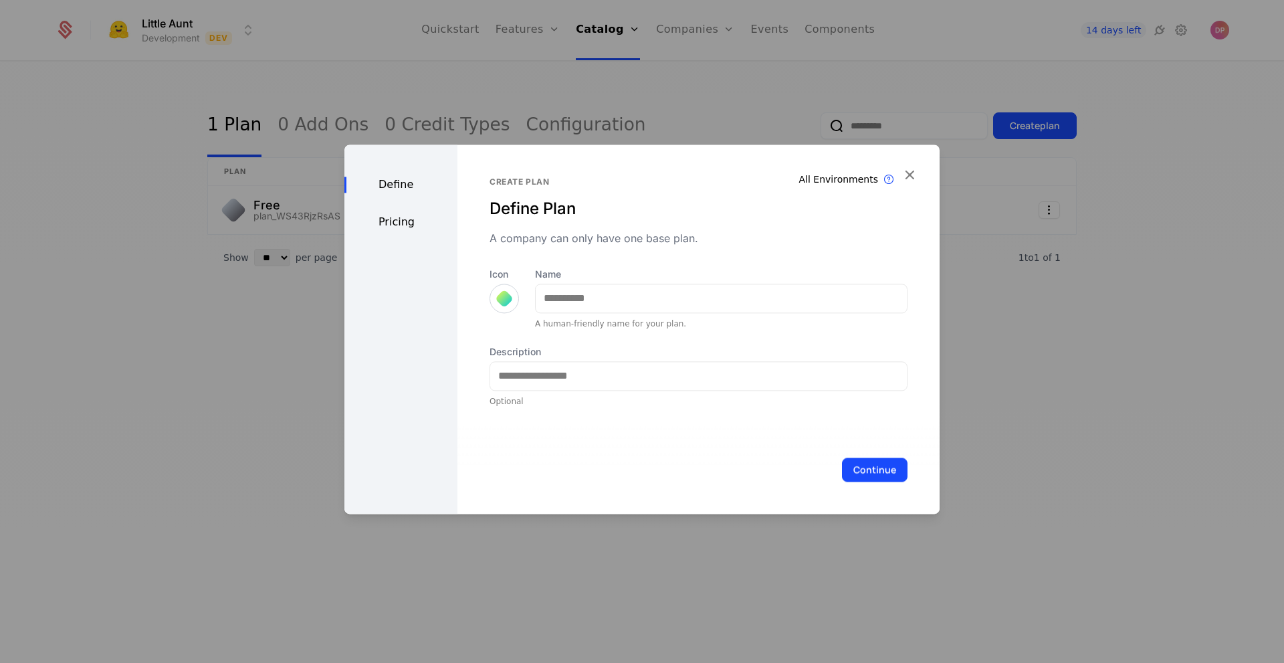
scroll to position [0, 0]
click at [599, 303] on input "Name" at bounding box center [721, 298] width 371 height 28
type input "*******"
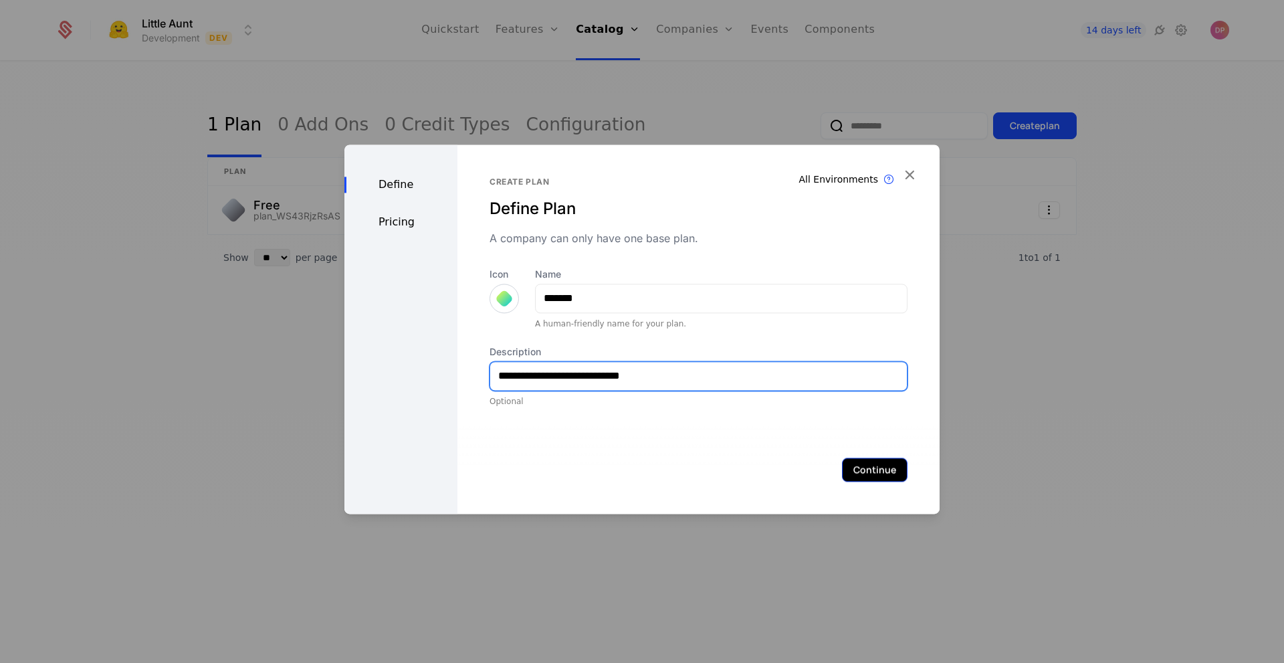
type input "**********"
click at [856, 465] on button "Continue" at bounding box center [875, 469] width 66 height 24
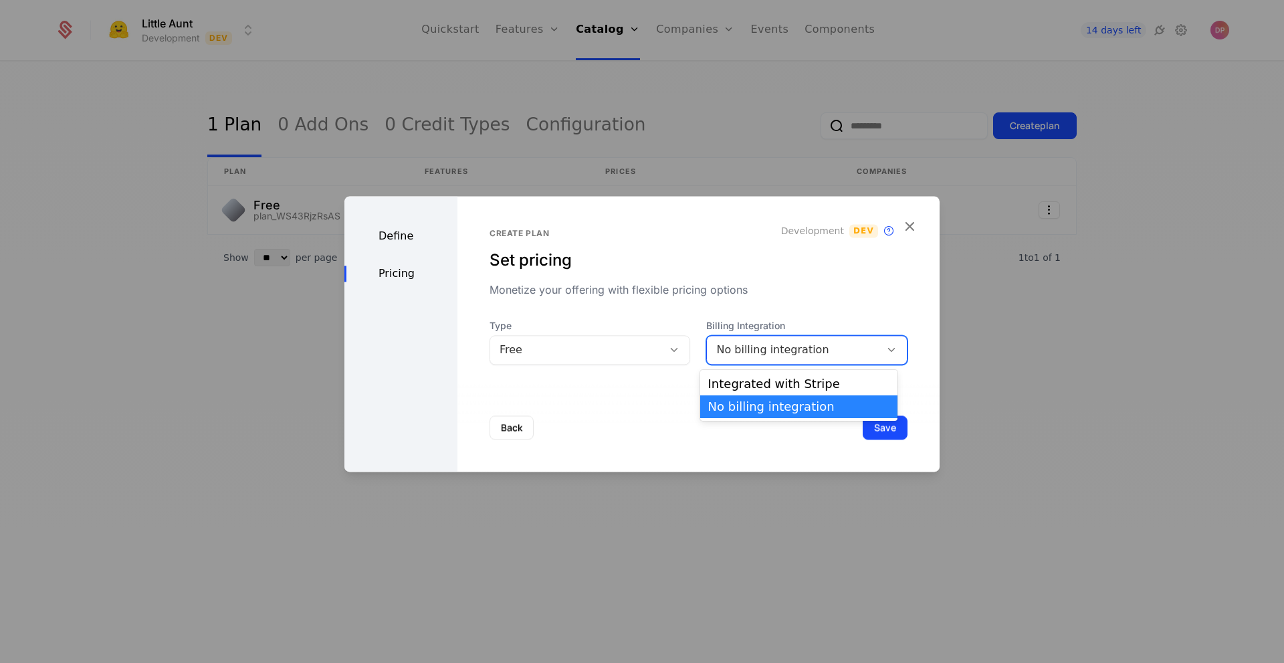
click at [798, 356] on div "No billing integration" at bounding box center [793, 350] width 154 height 16
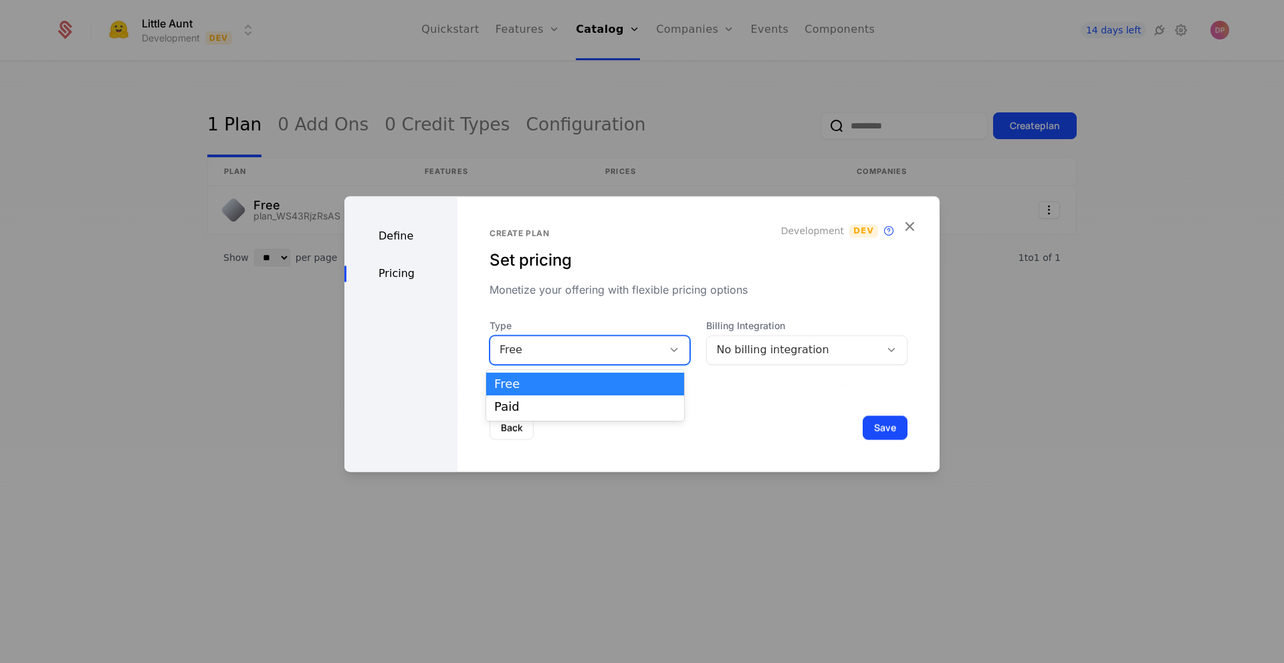
click at [644, 358] on div "Free" at bounding box center [576, 349] width 173 height 19
click at [652, 408] on div "Paid" at bounding box center [584, 407] width 181 height 12
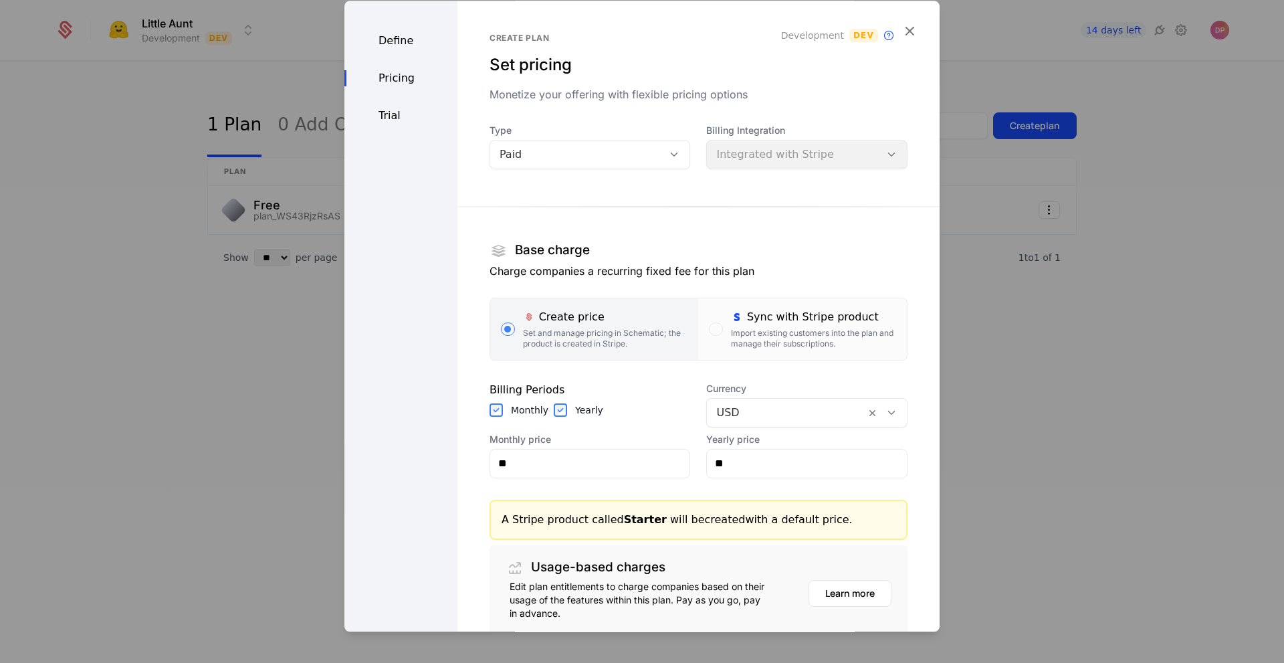
click at [819, 163] on div "Billing Integration Integrated with Stripe" at bounding box center [806, 146] width 201 height 45
click at [752, 336] on div "Import existing customers into the plan and manage their subscriptions." at bounding box center [813, 338] width 165 height 21
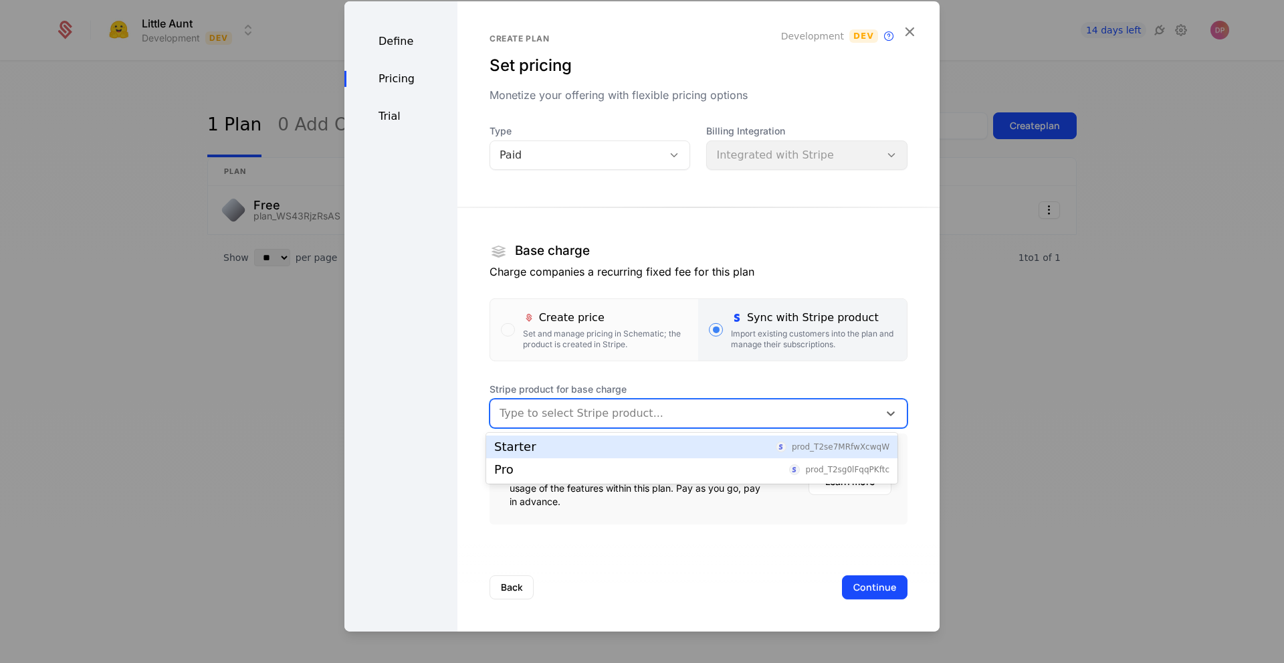
click at [678, 418] on div at bounding box center [685, 412] width 370 height 19
click at [670, 450] on div "Starter prod_T2se7MRfwXcwqW" at bounding box center [691, 447] width 395 height 12
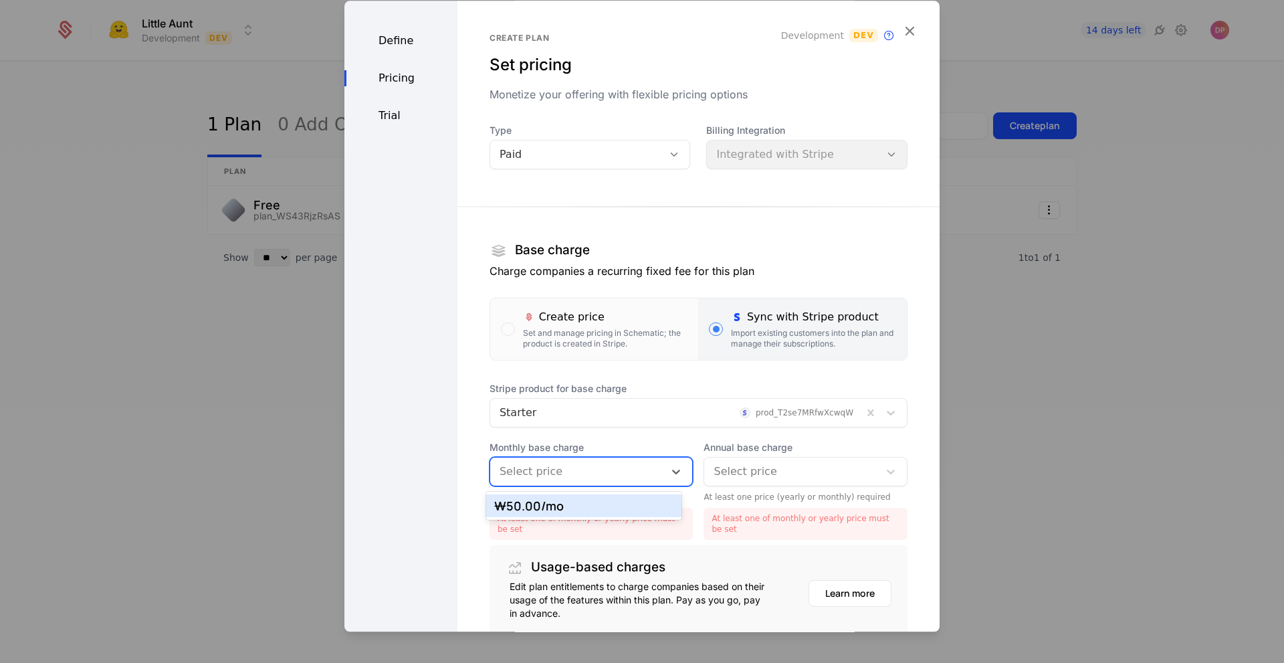
click at [651, 472] on div "Select price" at bounding box center [577, 471] width 175 height 24
click at [643, 500] on div "₩50.00 /mo" at bounding box center [583, 506] width 179 height 12
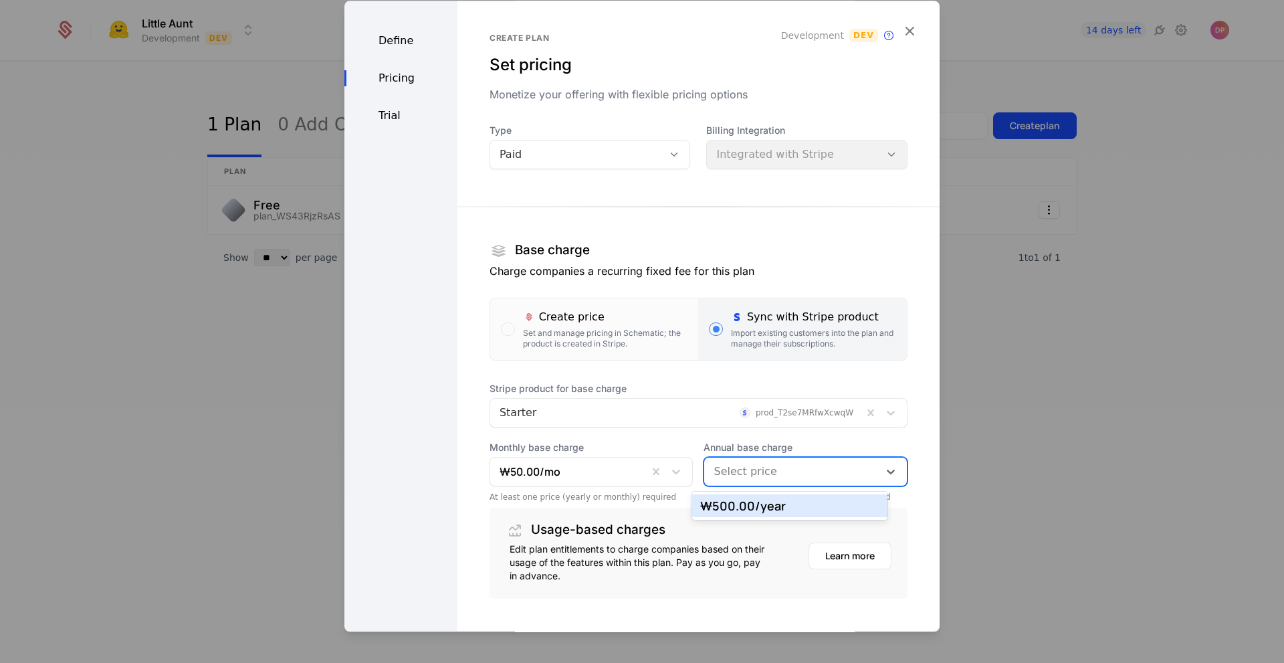
click at [757, 465] on div at bounding box center [792, 471] width 156 height 19
click at [760, 511] on div "₩500.00 /year" at bounding box center [789, 506] width 179 height 12
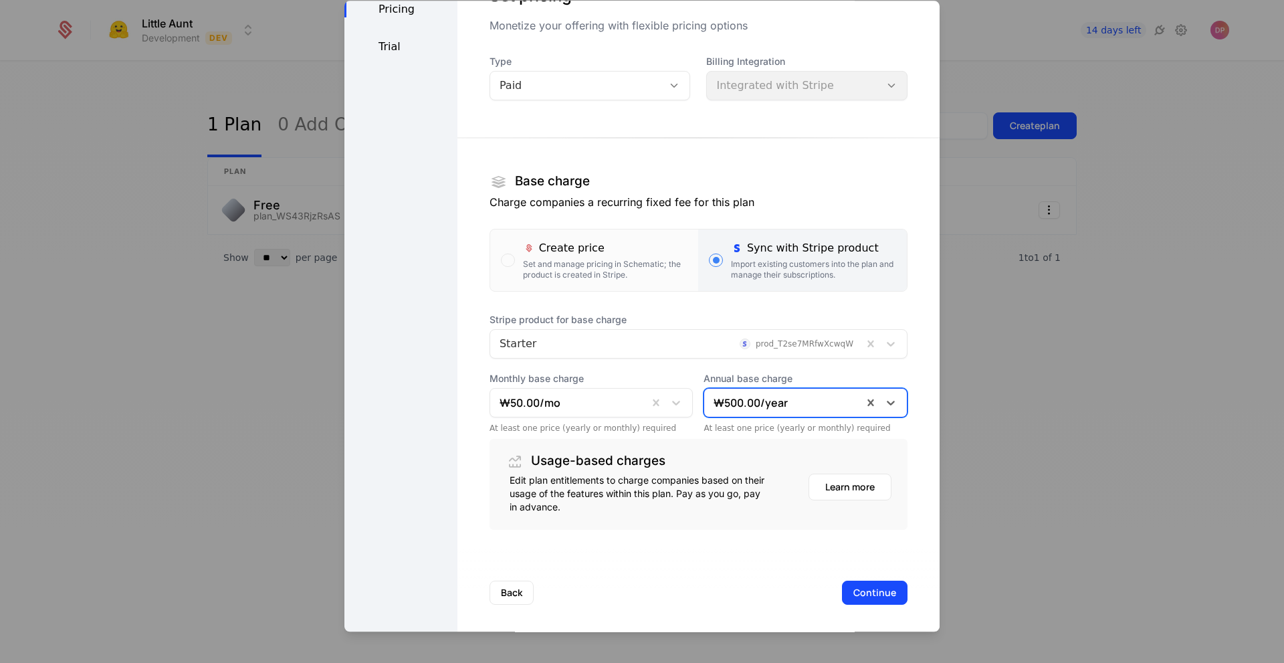
scroll to position [74, 0]
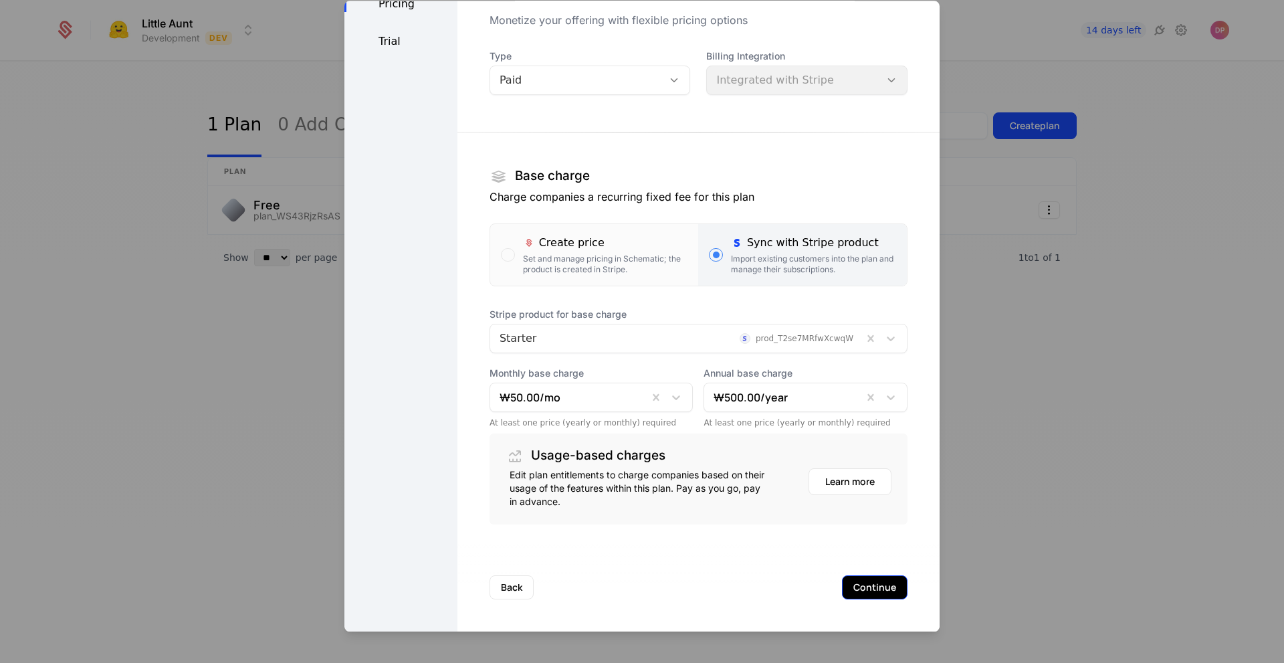
click at [842, 584] on button "Continue" at bounding box center [875, 587] width 66 height 24
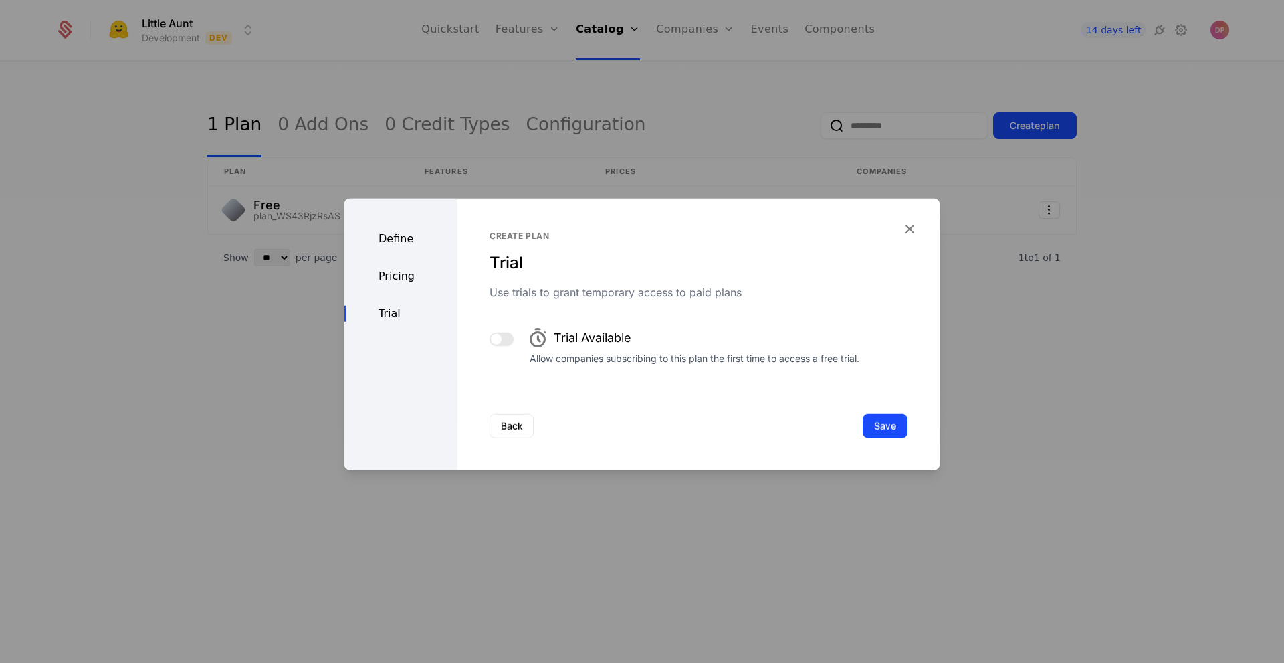
click at [501, 336] on button "button" at bounding box center [502, 338] width 24 height 13
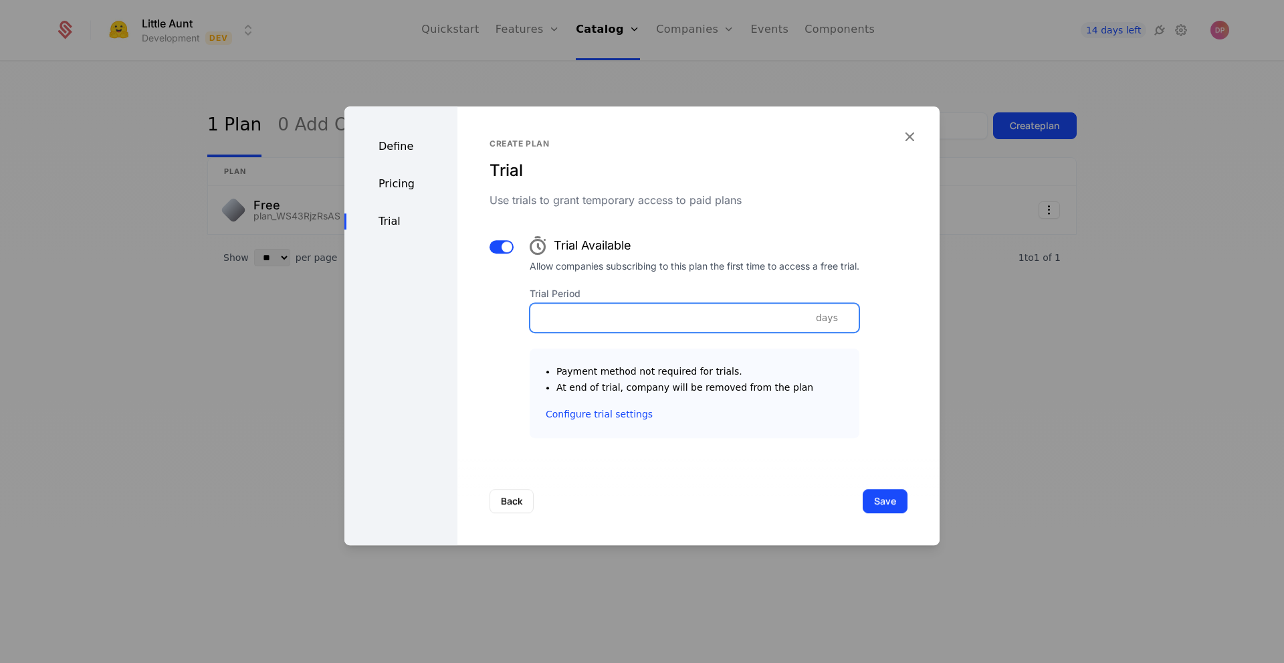
click at [695, 321] on input "Trial Period" at bounding box center [694, 318] width 328 height 28
drag, startPoint x: 625, startPoint y: 319, endPoint x: 497, endPoint y: 314, distance: 128.5
click at [497, 314] on div "Trial Available Allow companies subscribing to this plan the first time to acce…" at bounding box center [699, 333] width 418 height 209
type input "**"
click at [631, 502] on div "Back Save" at bounding box center [698, 501] width 482 height 88
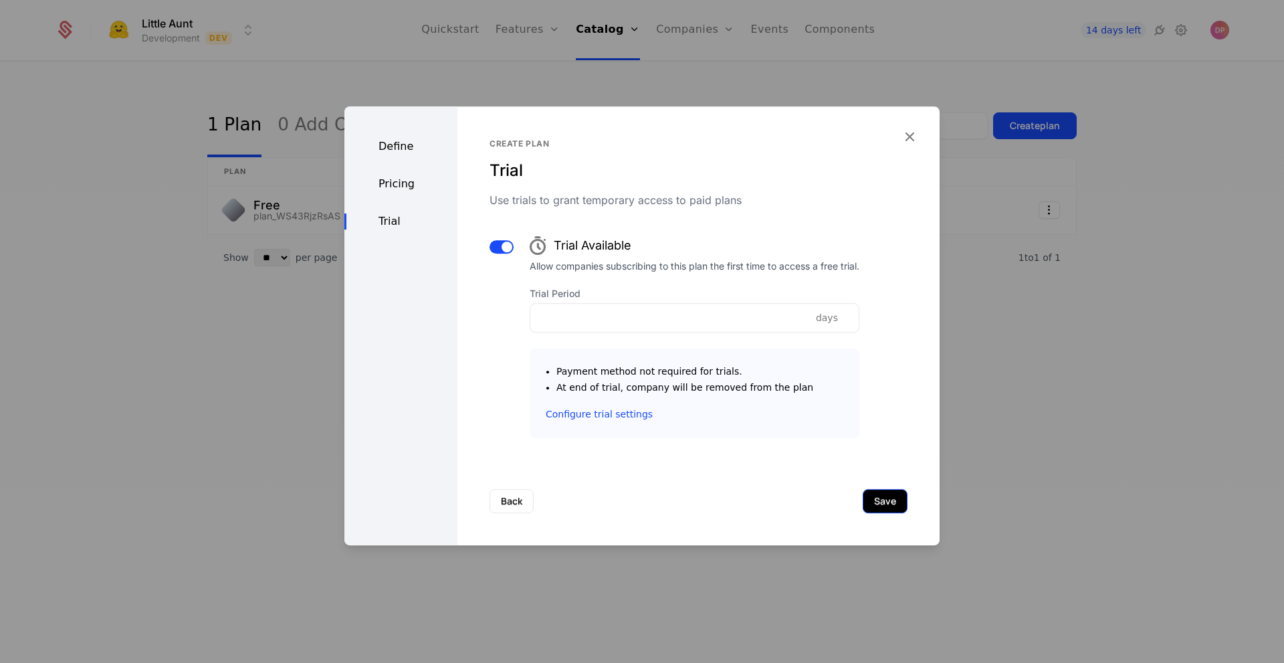
click at [877, 506] on button "Save" at bounding box center [885, 501] width 45 height 24
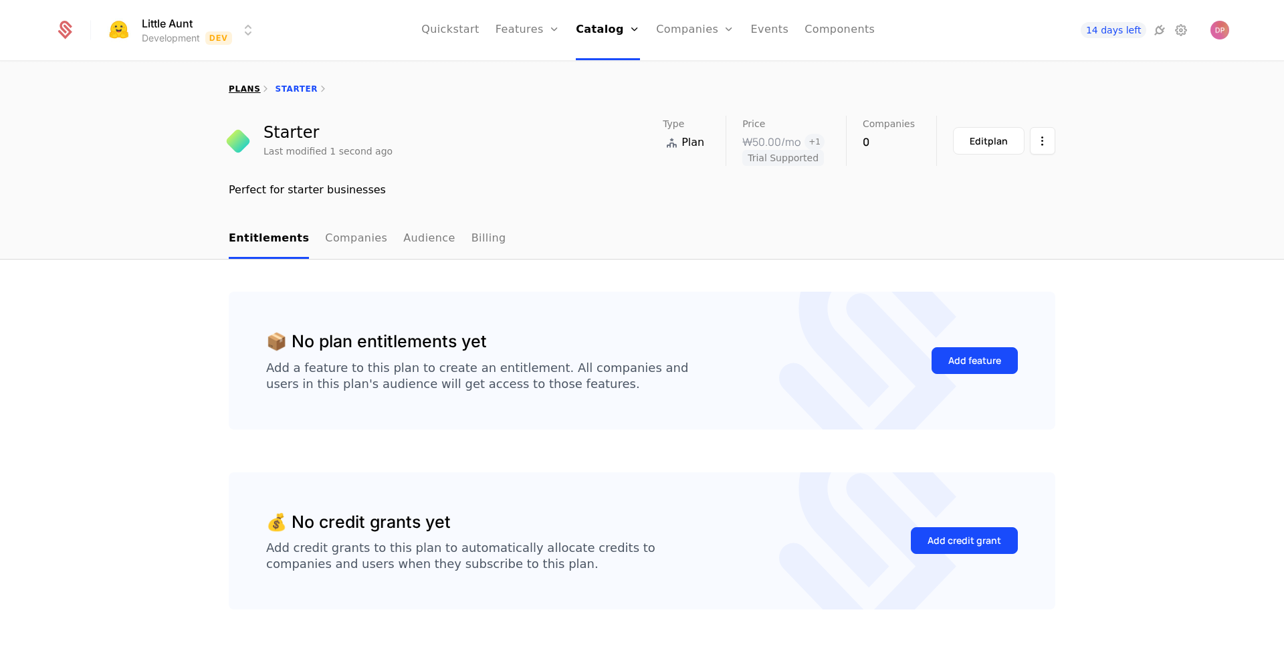
click at [231, 90] on link "plans" at bounding box center [244, 88] width 31 height 9
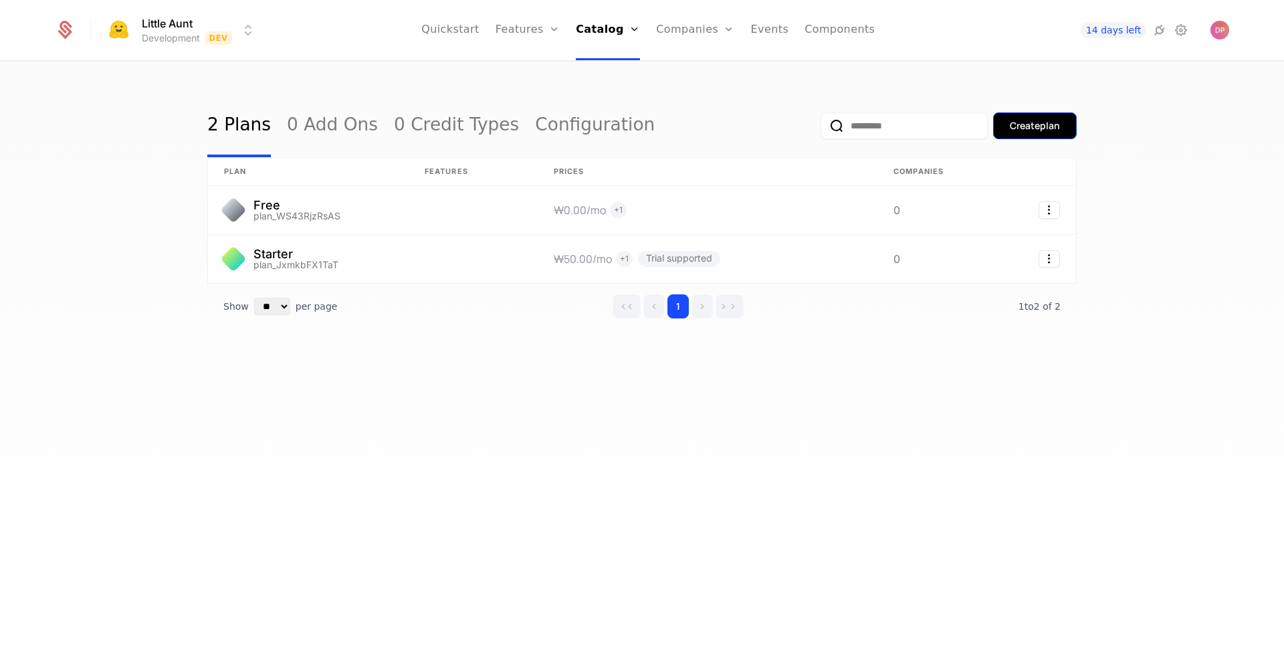
click at [1036, 114] on button "Create plan" at bounding box center [1035, 125] width 84 height 27
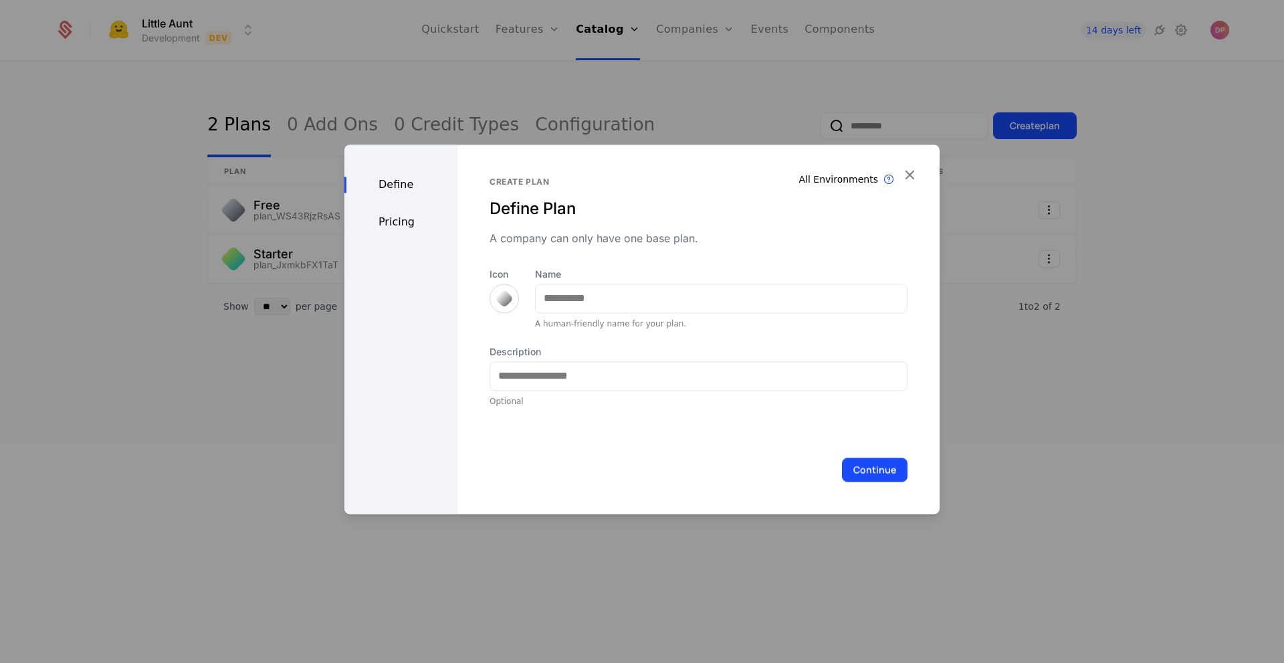
click at [490, 290] on div at bounding box center [504, 298] width 29 height 29
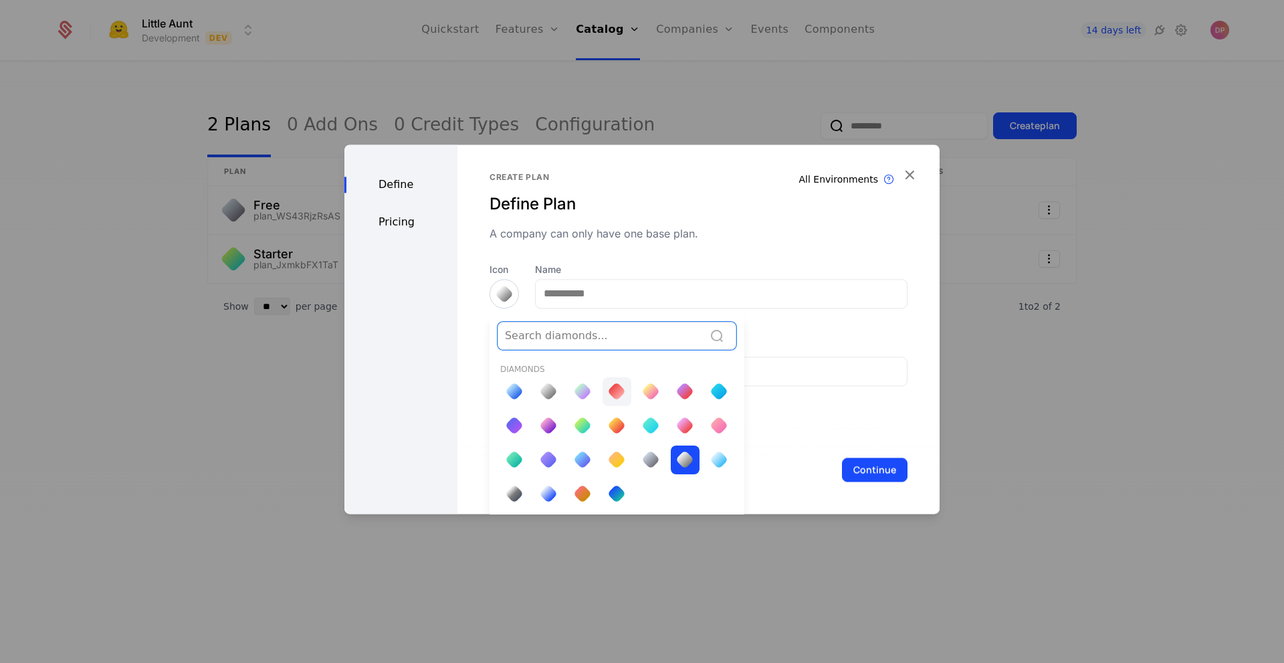
click at [621, 386] on div at bounding box center [617, 391] width 29 height 29
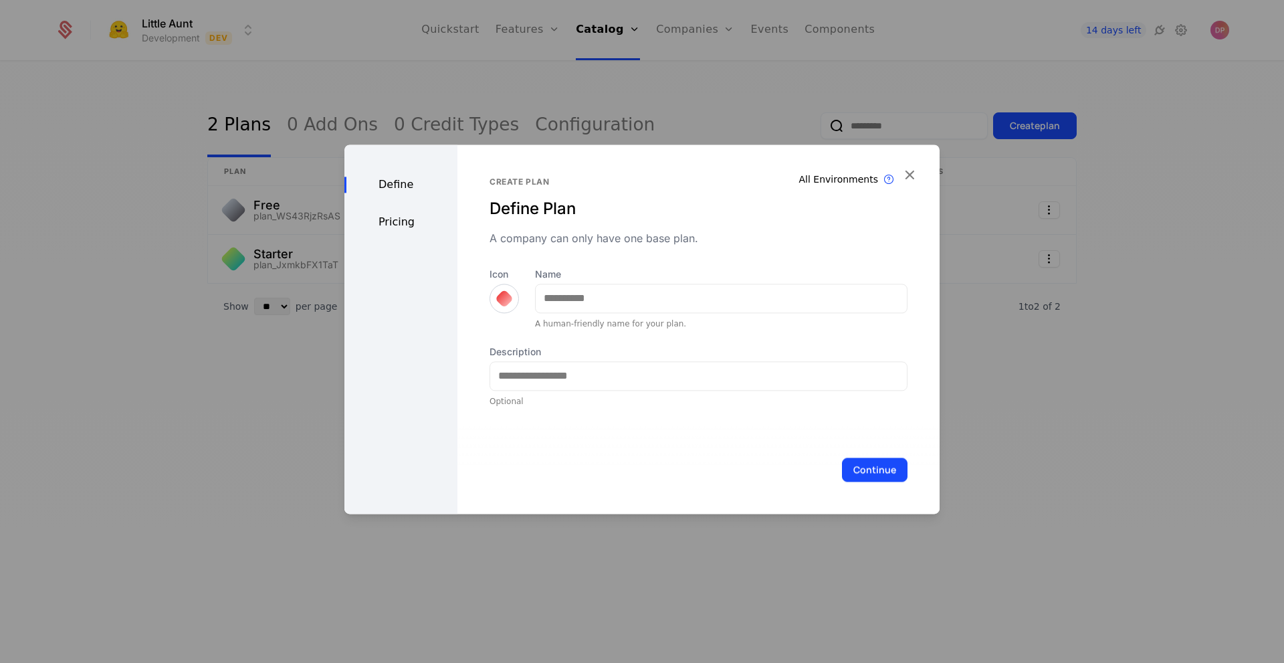
scroll to position [0, 0]
click at [502, 305] on div at bounding box center [504, 298] width 19 height 19
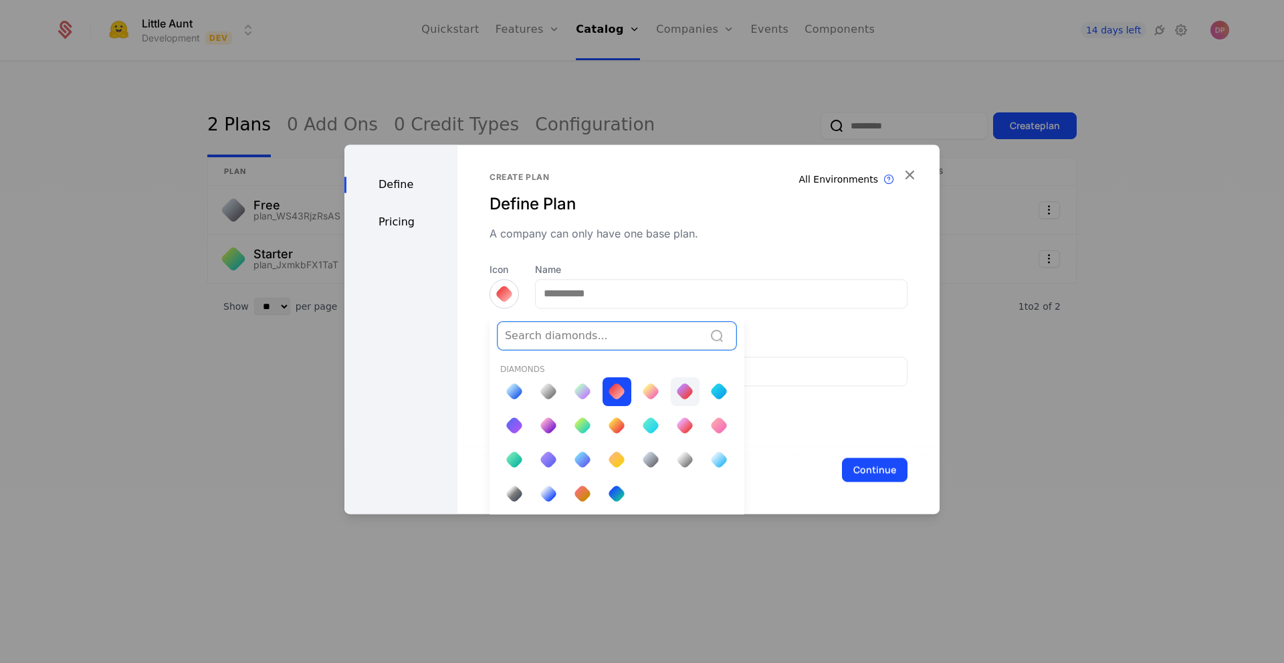
click at [683, 387] on div at bounding box center [684, 391] width 19 height 19
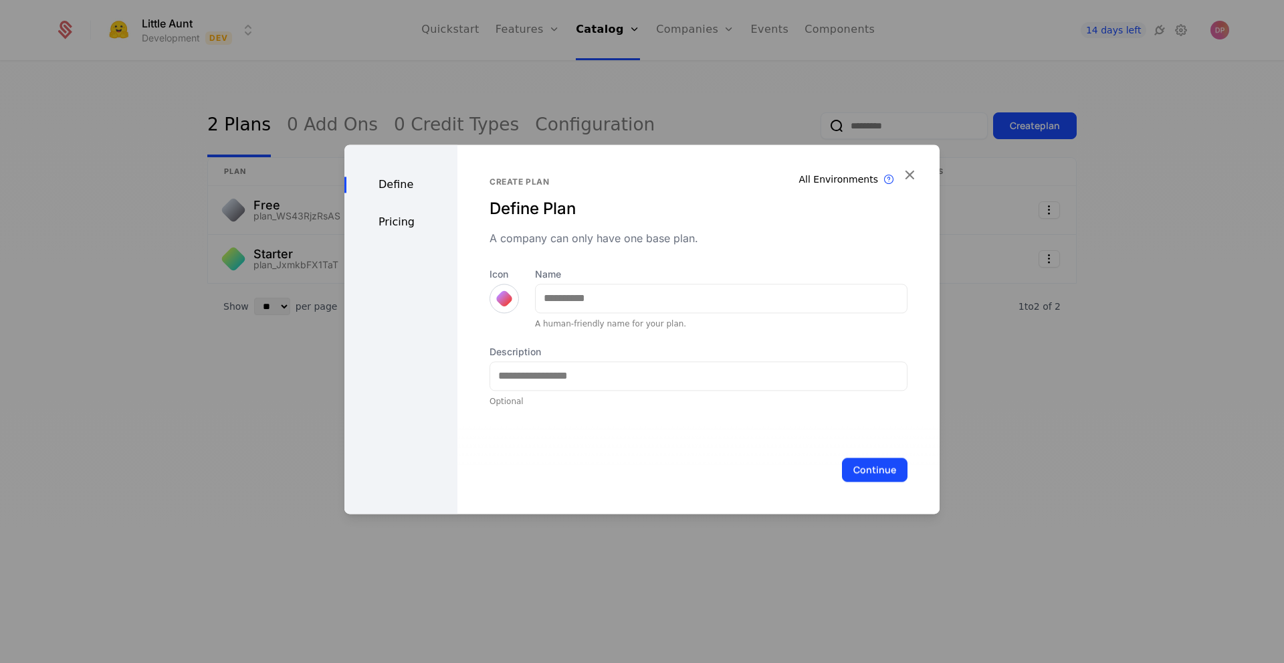
scroll to position [0, 0]
click at [783, 297] on input "Name" at bounding box center [721, 298] width 371 height 28
type input "***"
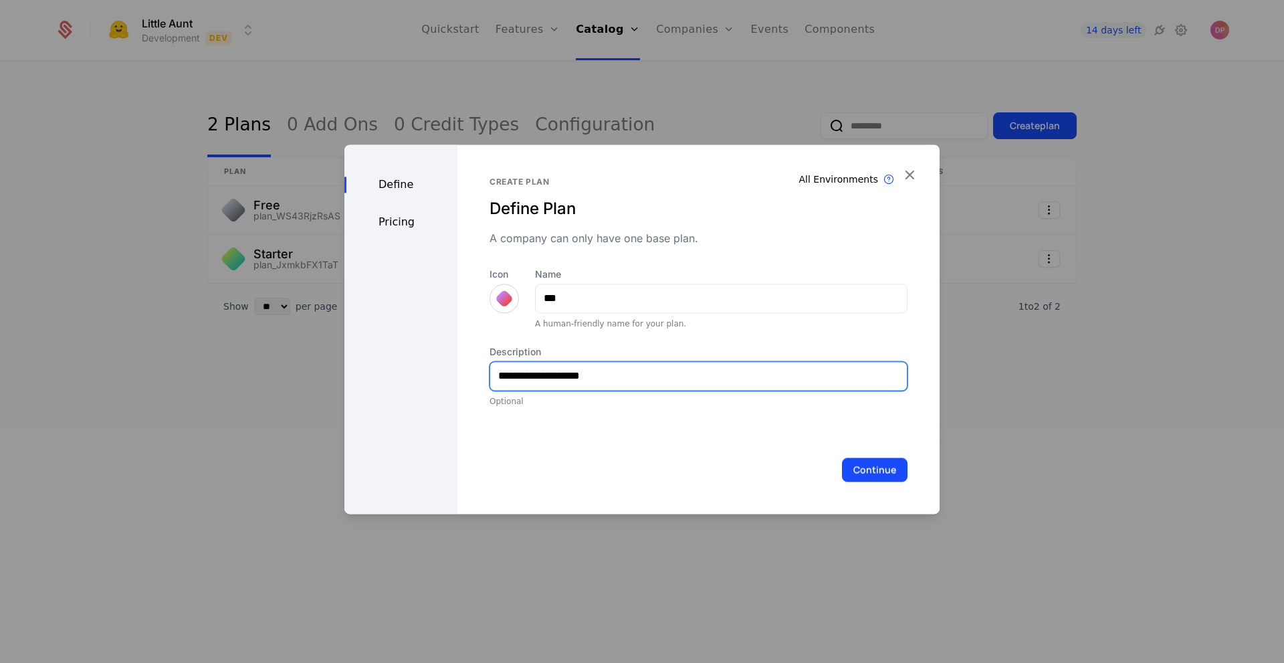
type input "**********"
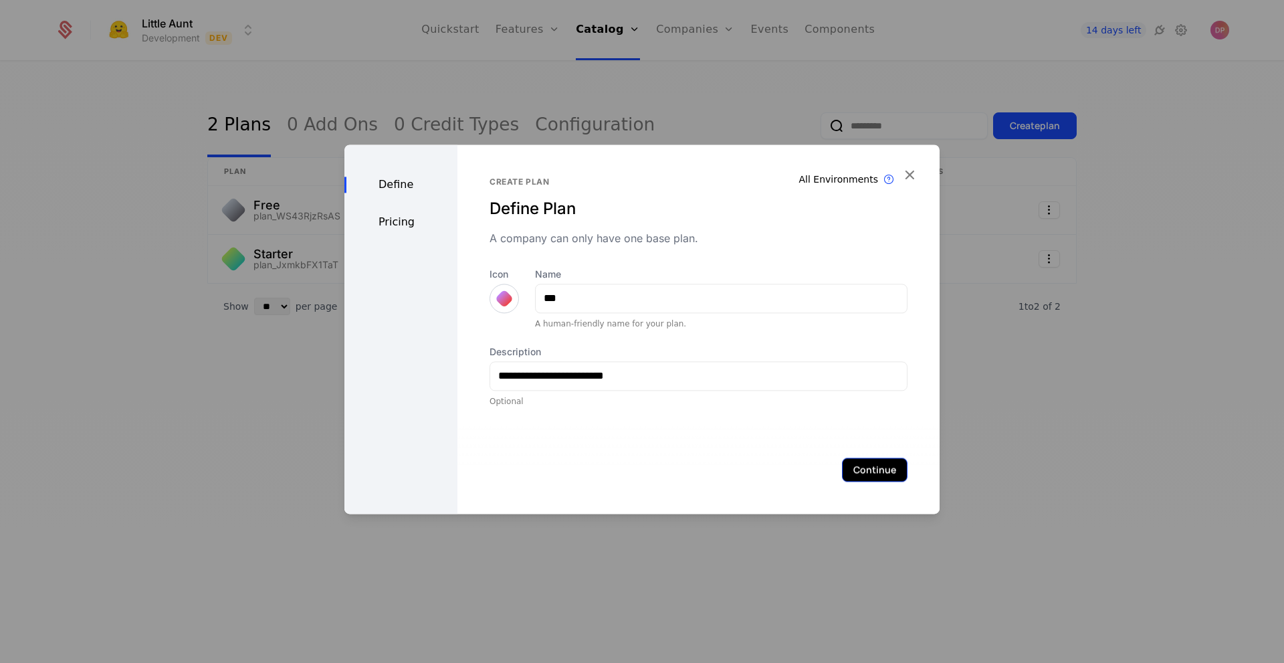
click at [856, 468] on button "Continue" at bounding box center [875, 469] width 66 height 24
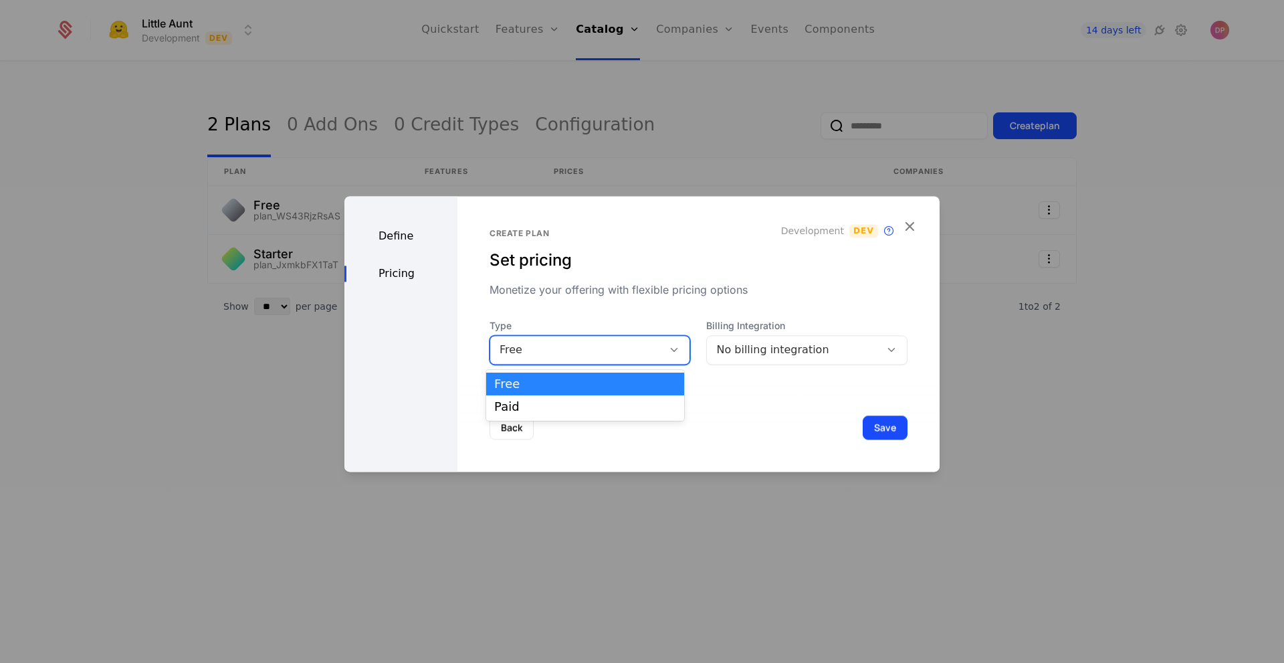
click at [673, 348] on icon at bounding box center [674, 350] width 12 height 12
click at [653, 405] on div "Paid" at bounding box center [584, 407] width 181 height 12
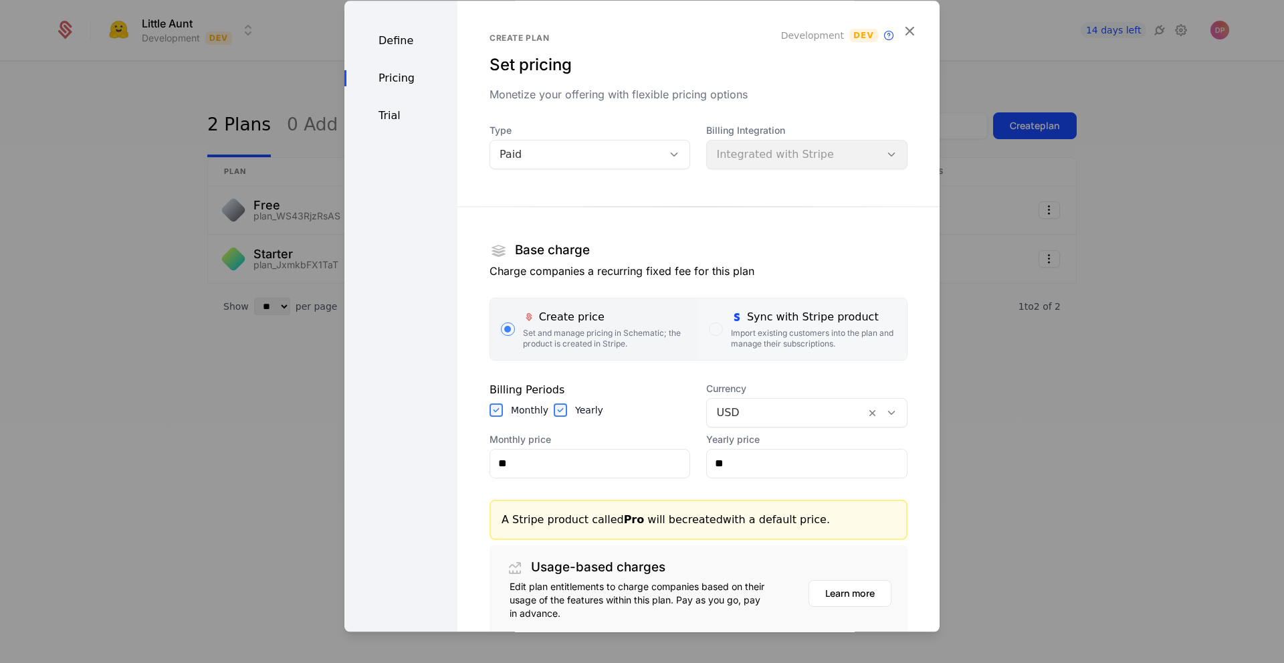
click at [805, 336] on div "Import existing customers into the plan and manage their subscriptions." at bounding box center [813, 338] width 165 height 21
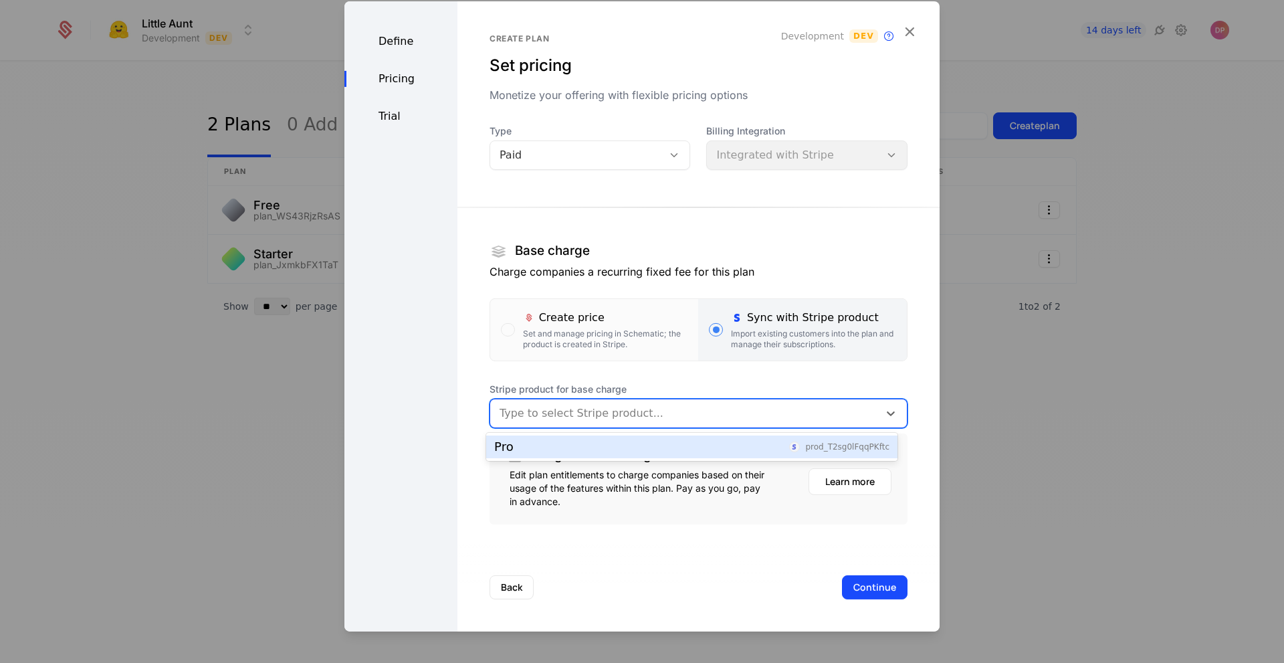
click at [728, 420] on div at bounding box center [685, 412] width 370 height 19
click at [720, 447] on div "Pro prod_T2sg0lFqqPKftc" at bounding box center [691, 447] width 395 height 12
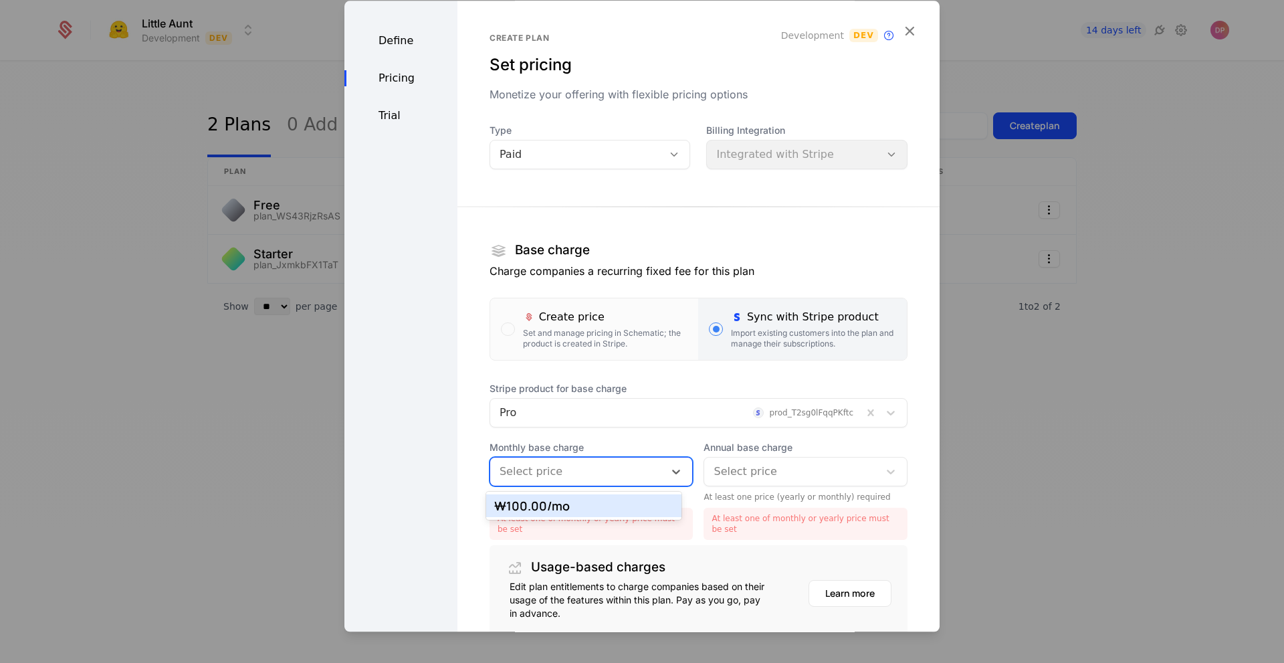
click at [641, 466] on div "Select price" at bounding box center [592, 471] width 204 height 29
click at [627, 504] on div "₩100.00 /mo" at bounding box center [583, 506] width 179 height 12
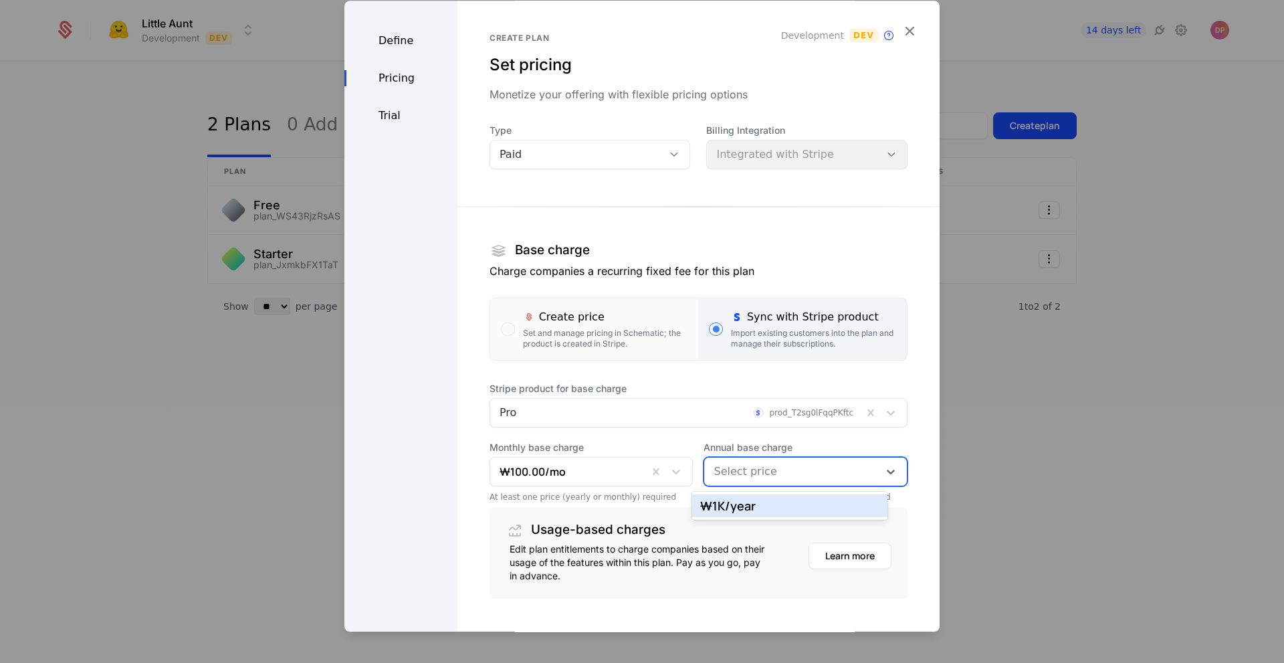
click at [804, 471] on div at bounding box center [792, 471] width 156 height 19
click at [806, 506] on div "₩1K /year" at bounding box center [789, 506] width 179 height 12
click at [792, 511] on div "Usage-based charges Edit plan entitlements to charge companies based on their u…" at bounding box center [699, 553] width 418 height 91
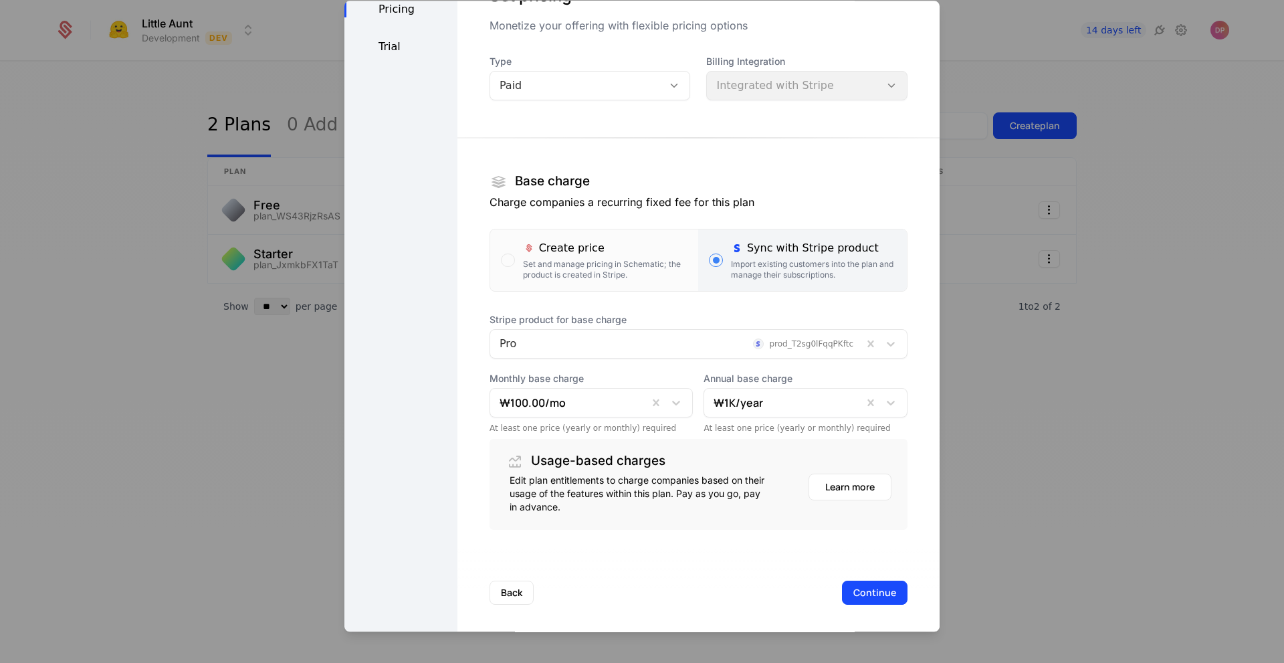
scroll to position [74, 0]
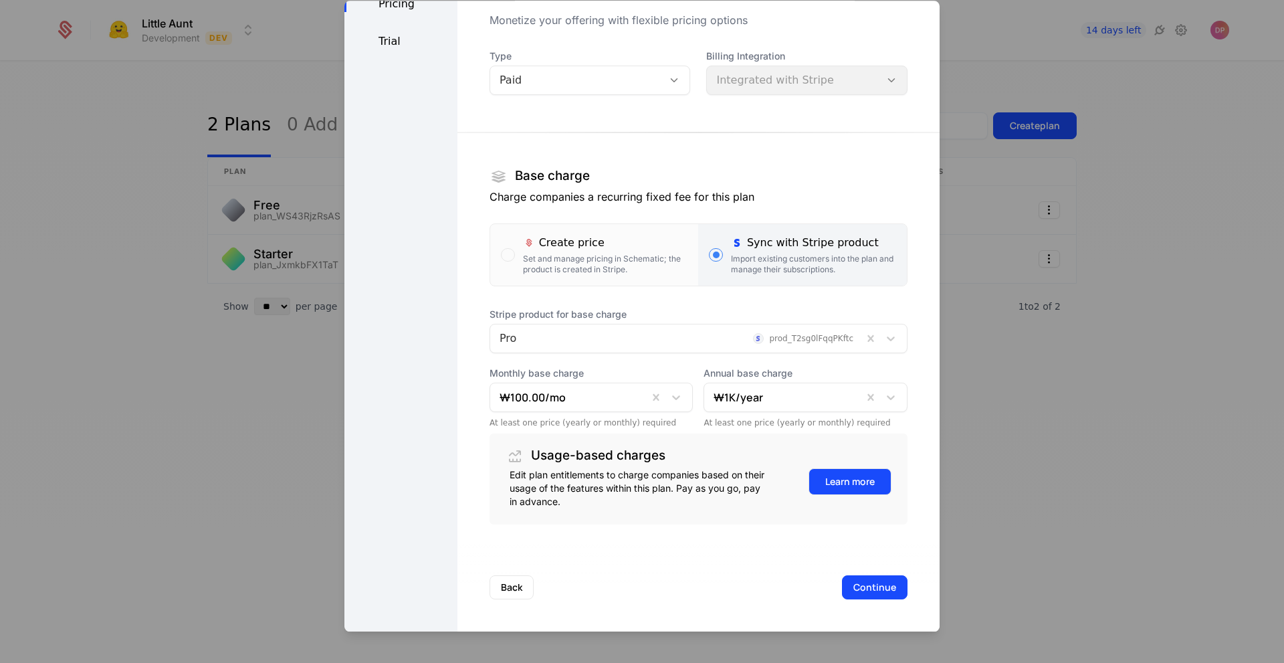
click at [835, 481] on button "Learn more" at bounding box center [849, 481] width 83 height 27
click at [608, 506] on div "Edit plan entitlements to charge companies based on their usage of the features…" at bounding box center [638, 488] width 257 height 40
click at [565, 460] on h1 "Usage-based charges" at bounding box center [598, 455] width 134 height 13
click at [721, 482] on div "Edit plan entitlements to charge companies based on their usage of the features…" at bounding box center [638, 488] width 257 height 40
click at [862, 584] on button "Continue" at bounding box center [875, 587] width 66 height 24
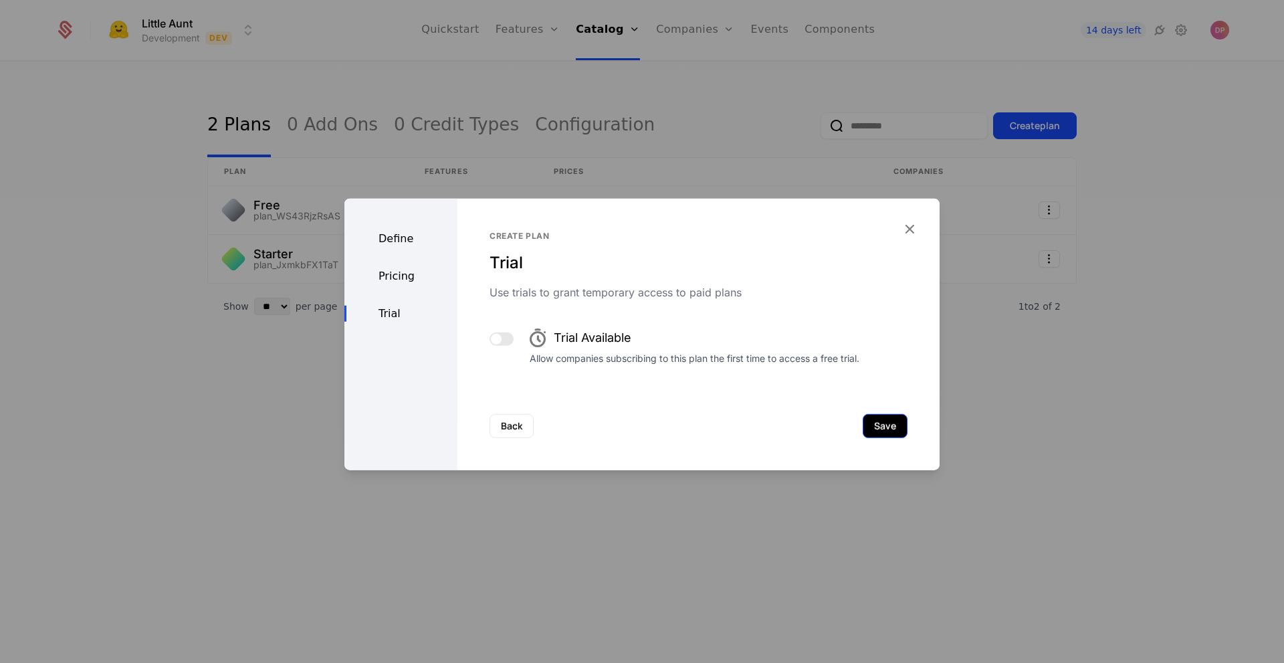
scroll to position [0, 0]
click at [600, 334] on span "Trial Available" at bounding box center [593, 337] width 78 height 19
click at [502, 336] on button "button" at bounding box center [502, 338] width 24 height 13
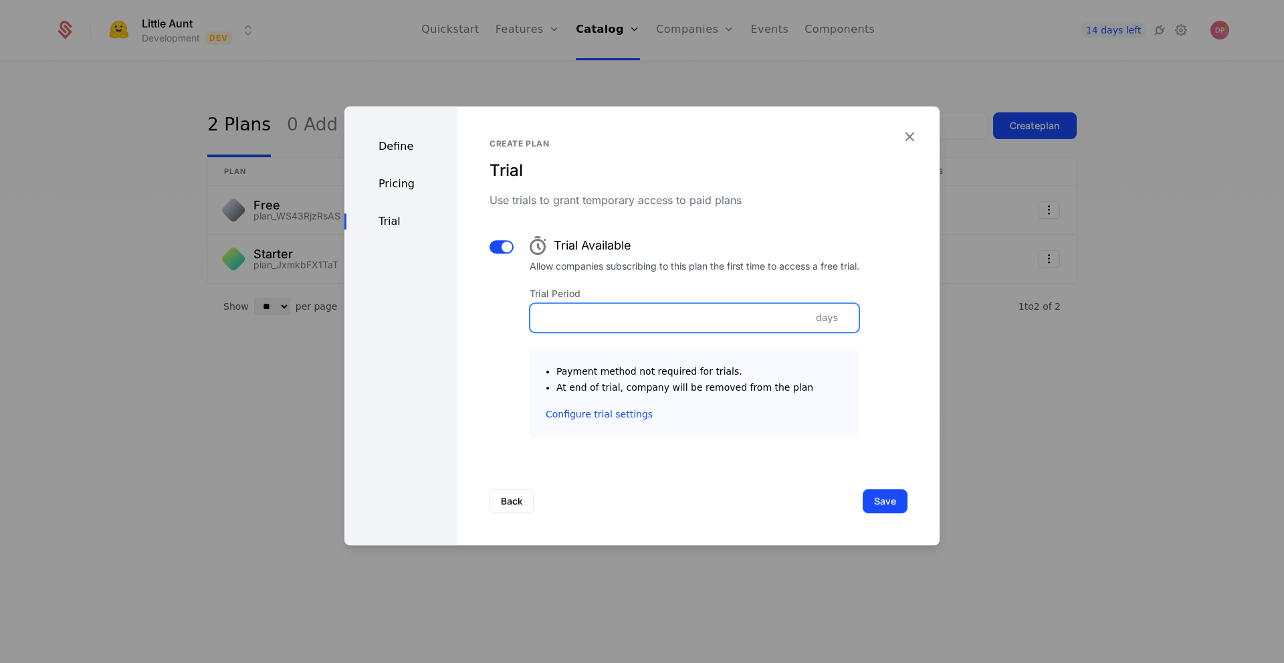
click at [687, 323] on input "Trial Period" at bounding box center [694, 318] width 328 height 28
type input "**"
click at [868, 502] on button "Save" at bounding box center [885, 501] width 45 height 24
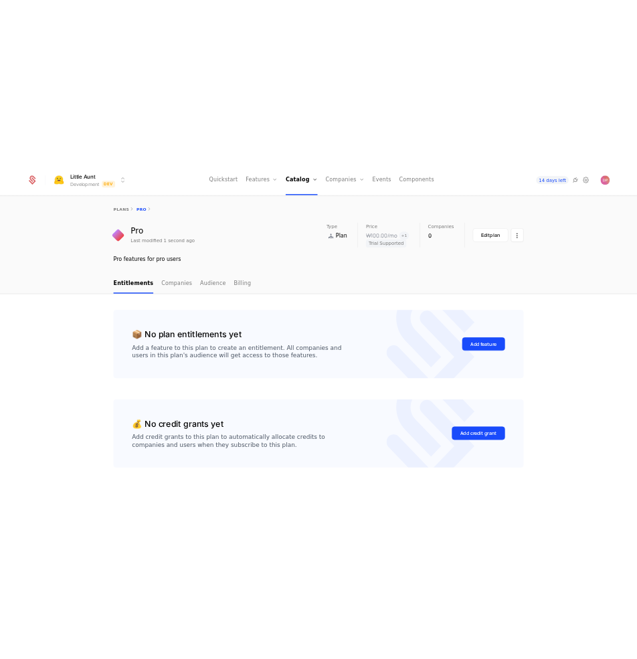
scroll to position [21, 0]
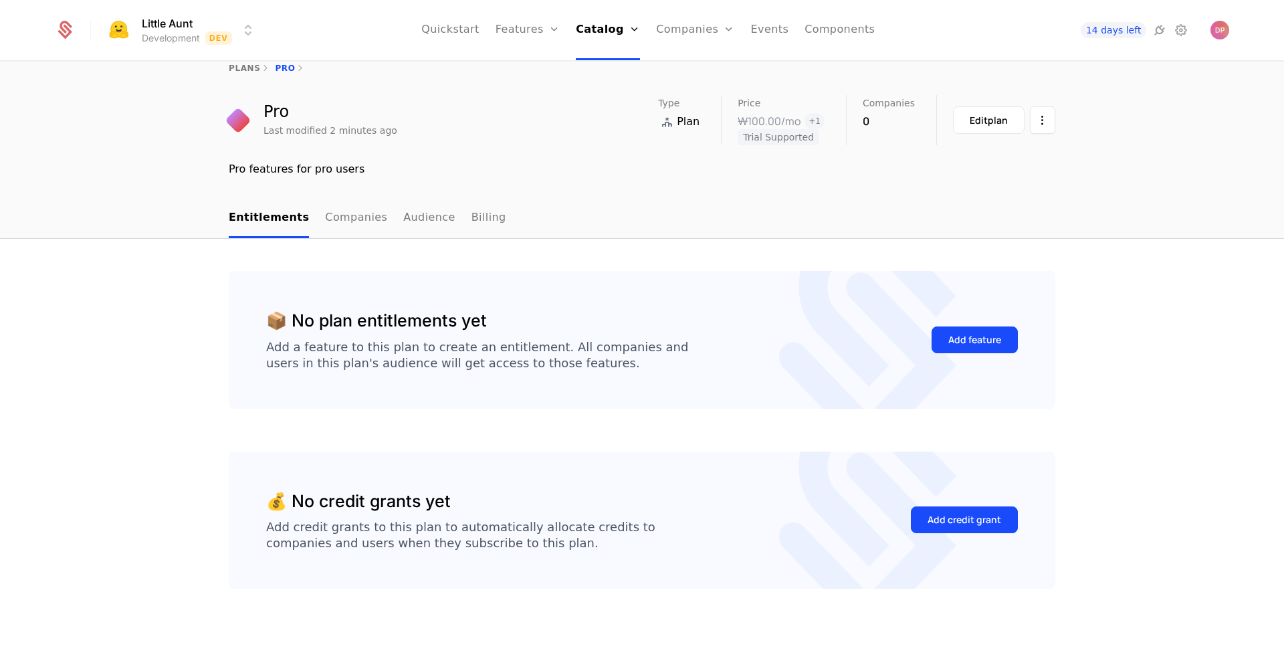
click at [776, 266] on div "📦 No plan entitlements yet Add a feature to this plan to create an entitlement.…" at bounding box center [642, 451] width 1284 height 425
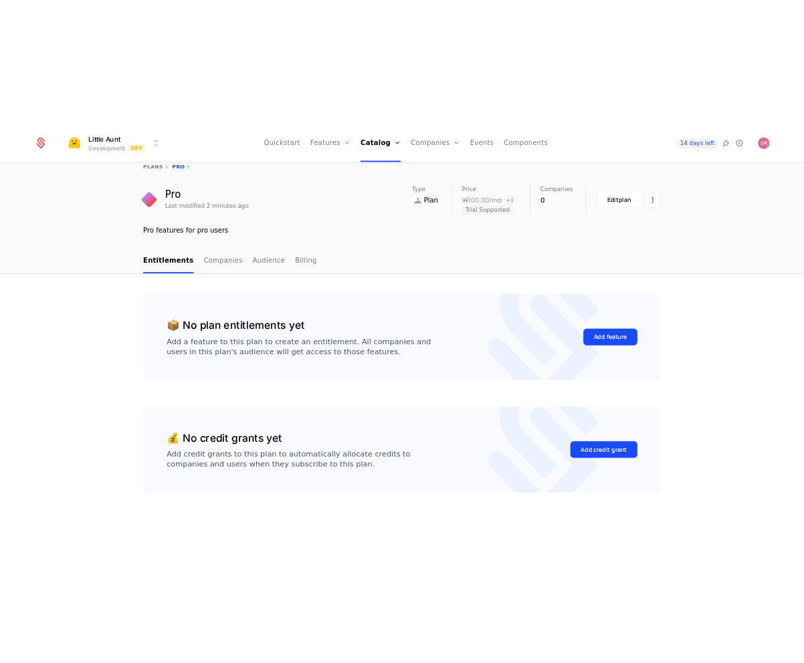
scroll to position [0, 0]
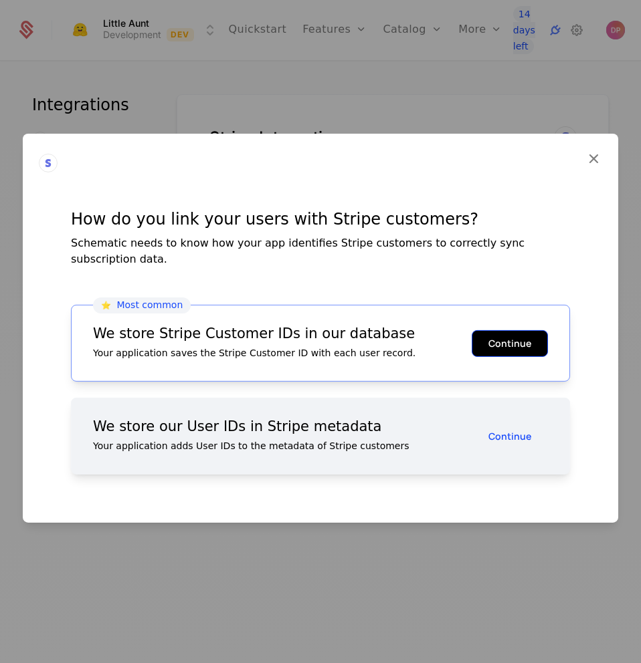
click at [502, 342] on button "Continue" at bounding box center [509, 343] width 76 height 27
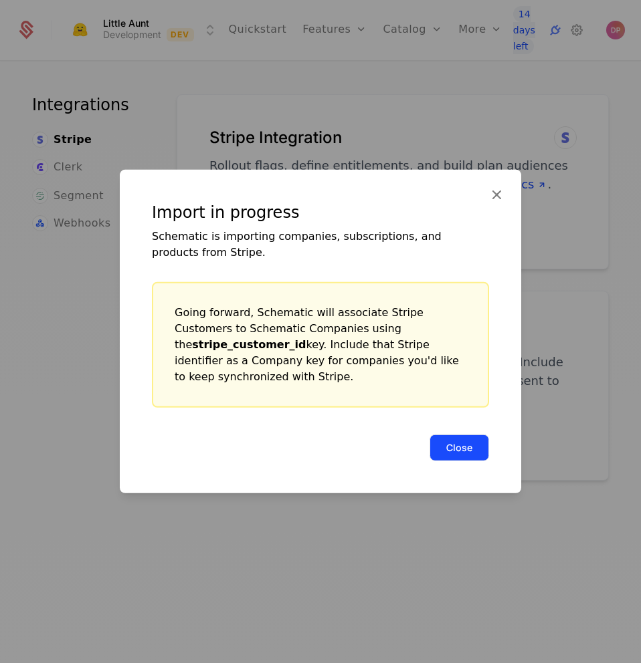
click at [464, 437] on button "Close" at bounding box center [459, 448] width 60 height 27
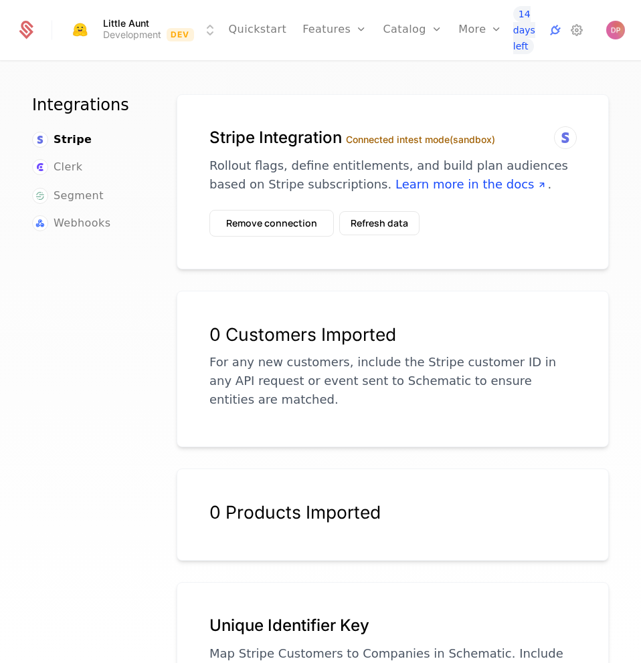
scroll to position [1, 0]
